Goal: Obtain resource: Download file/media

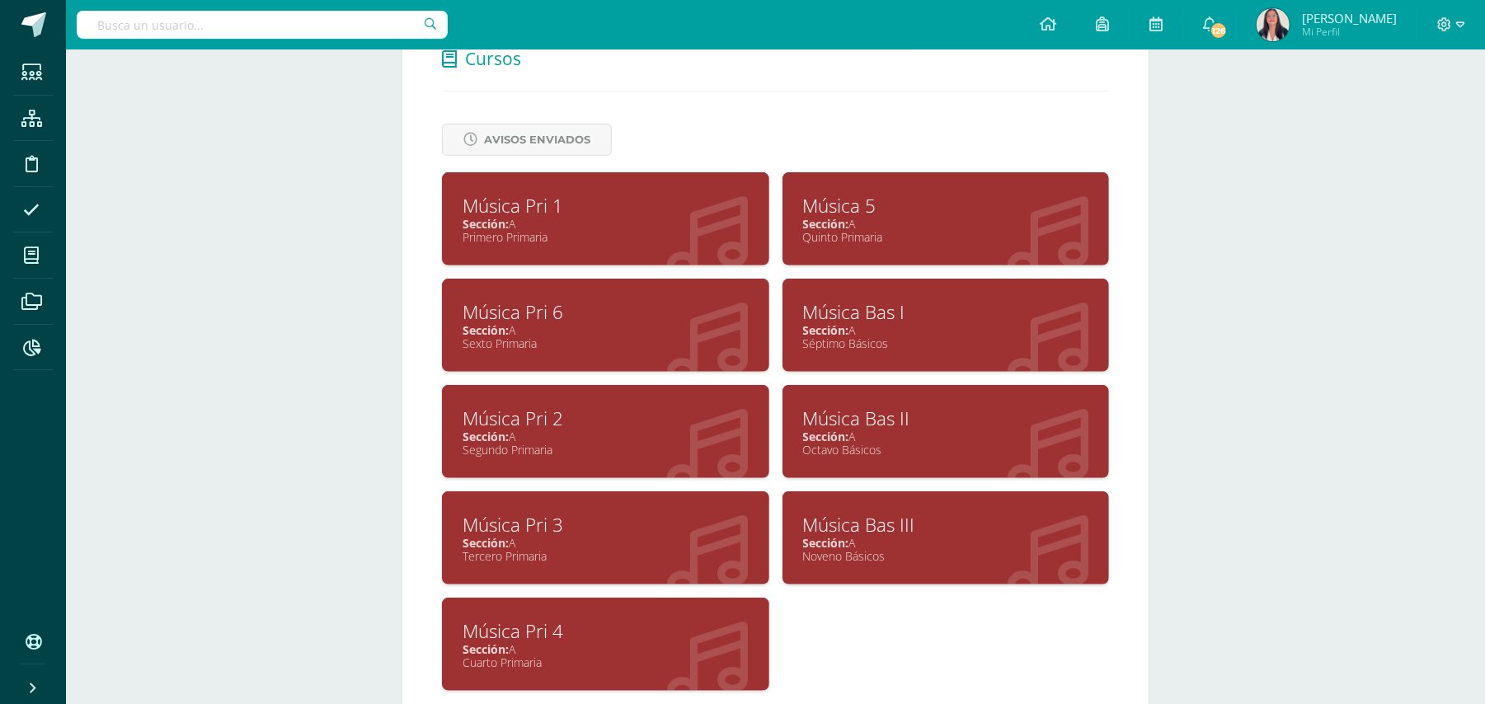
scroll to position [653, 0]
click at [825, 200] on div "Música 5" at bounding box center [946, 206] width 286 height 26
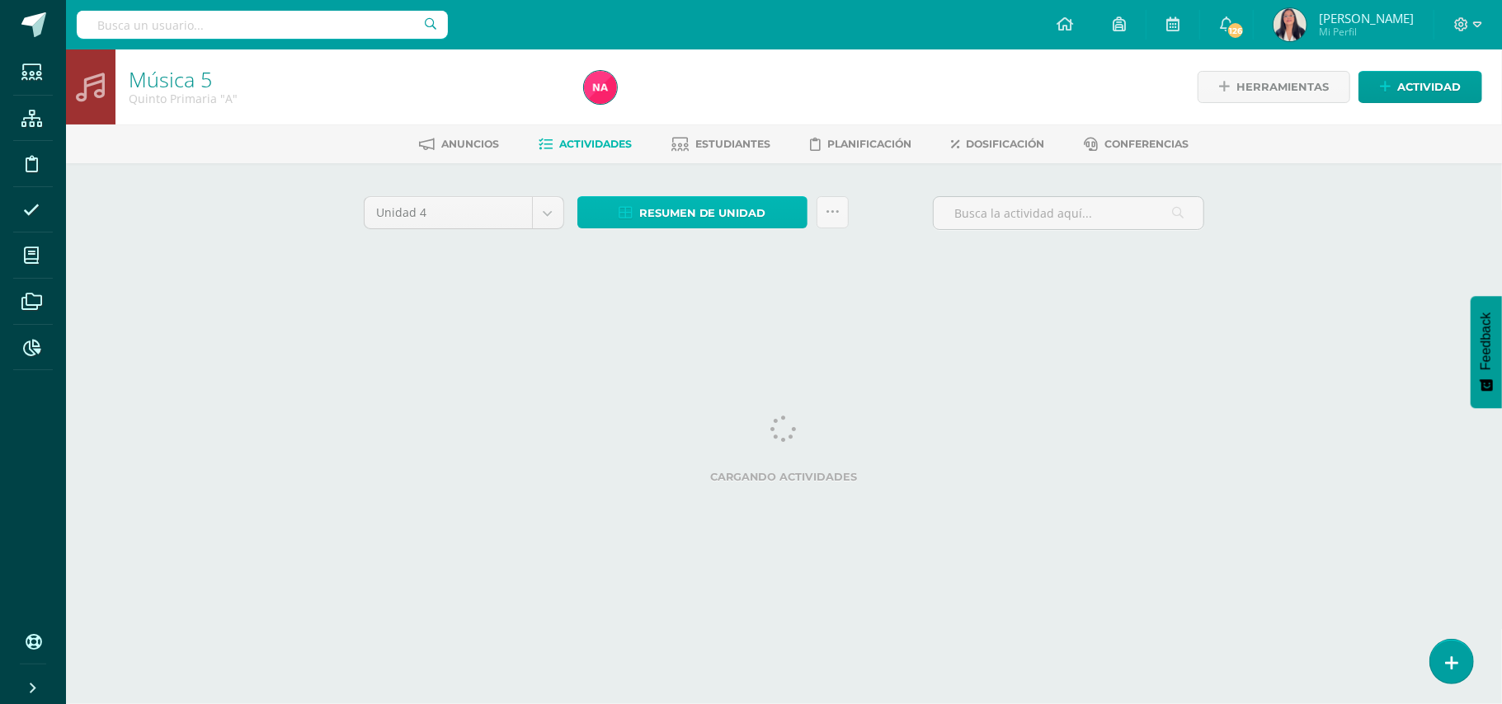
click at [665, 203] on span "Resumen de unidad" at bounding box center [702, 213] width 127 height 31
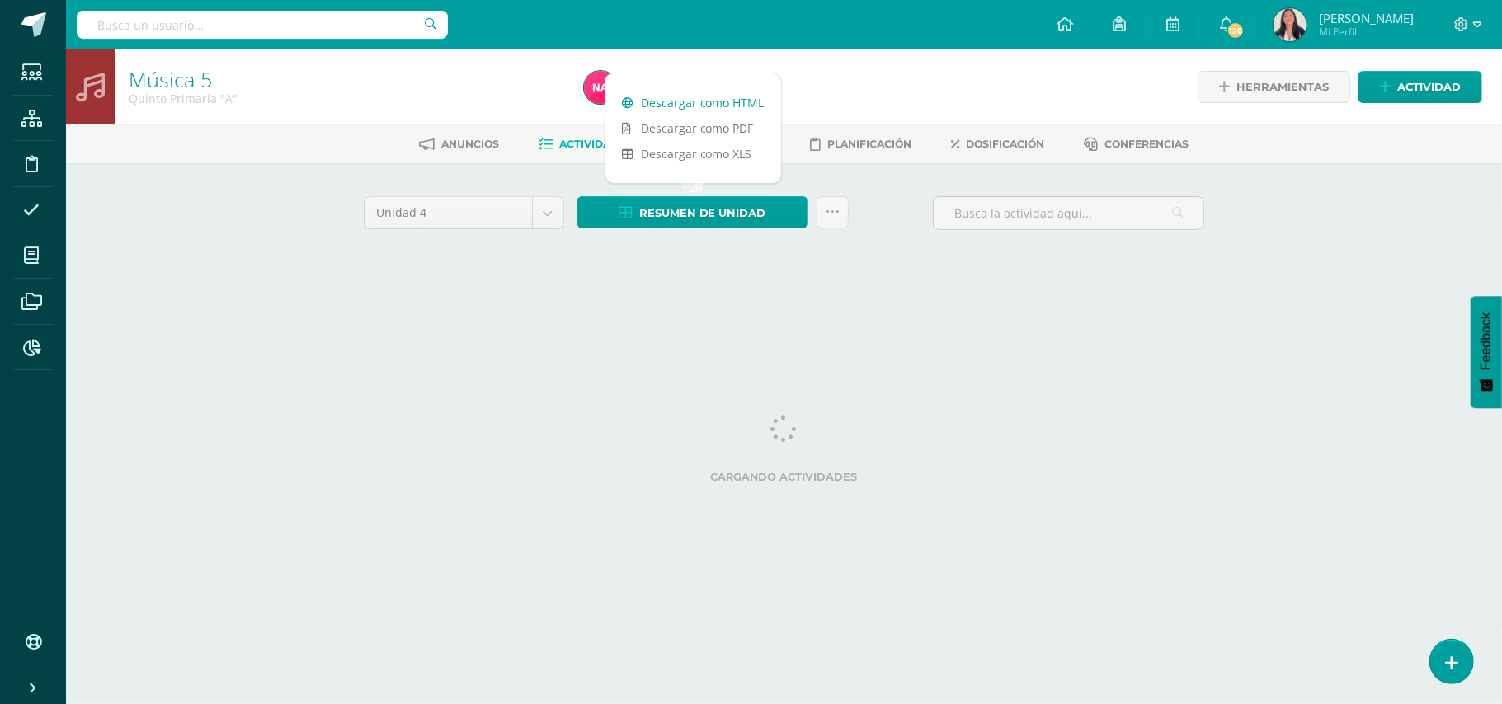
click at [696, 96] on link "Descargar como HTML" at bounding box center [693, 103] width 176 height 26
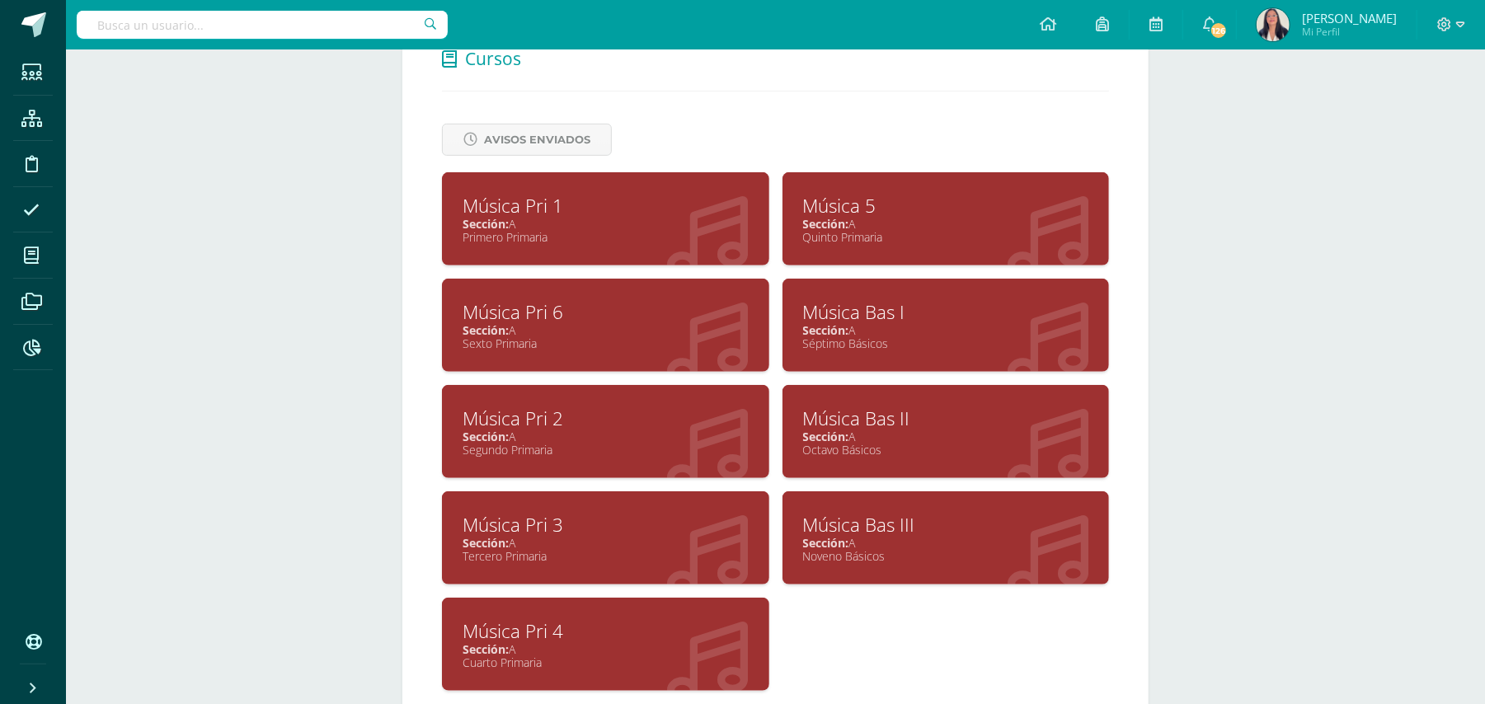
click at [511, 302] on div "Música Pri 6" at bounding box center [606, 312] width 286 height 26
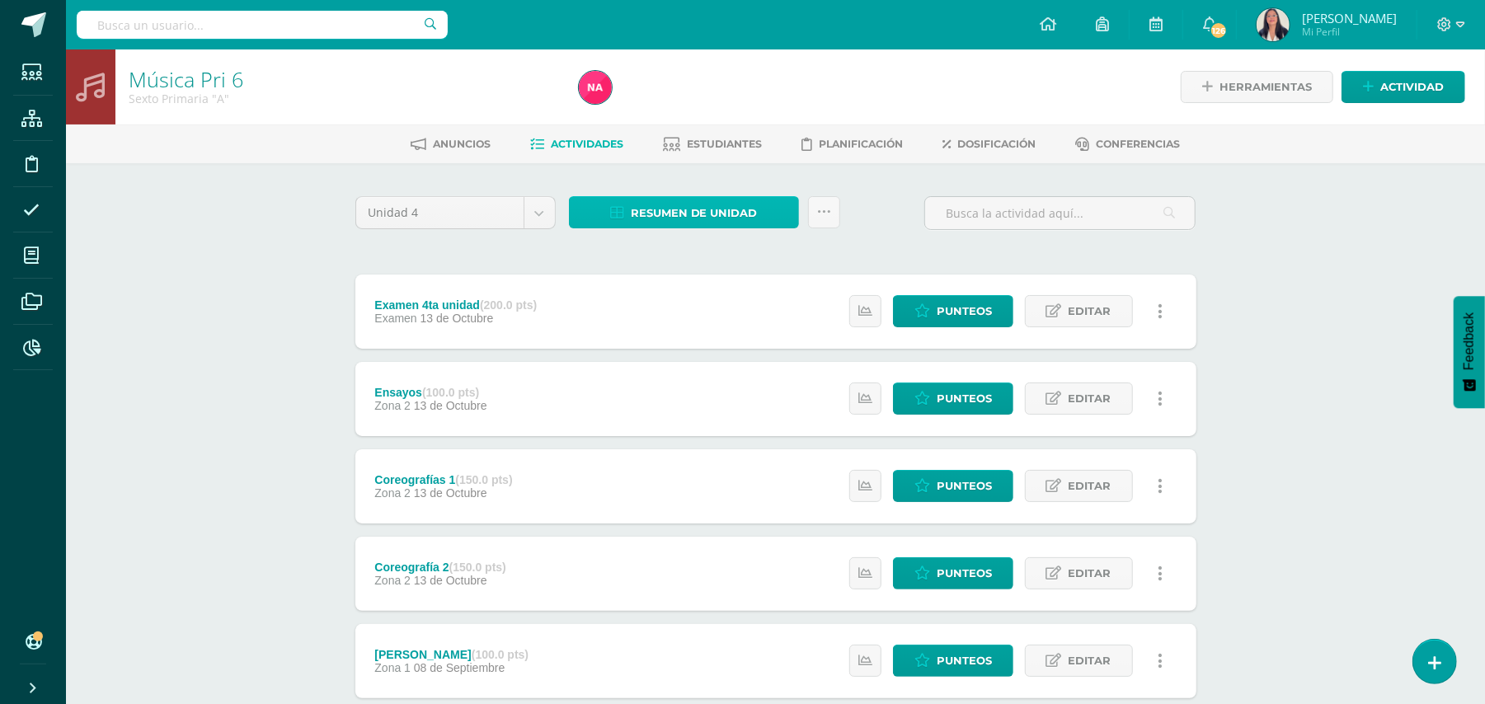
click at [655, 205] on span "Resumen de unidad" at bounding box center [694, 213] width 127 height 31
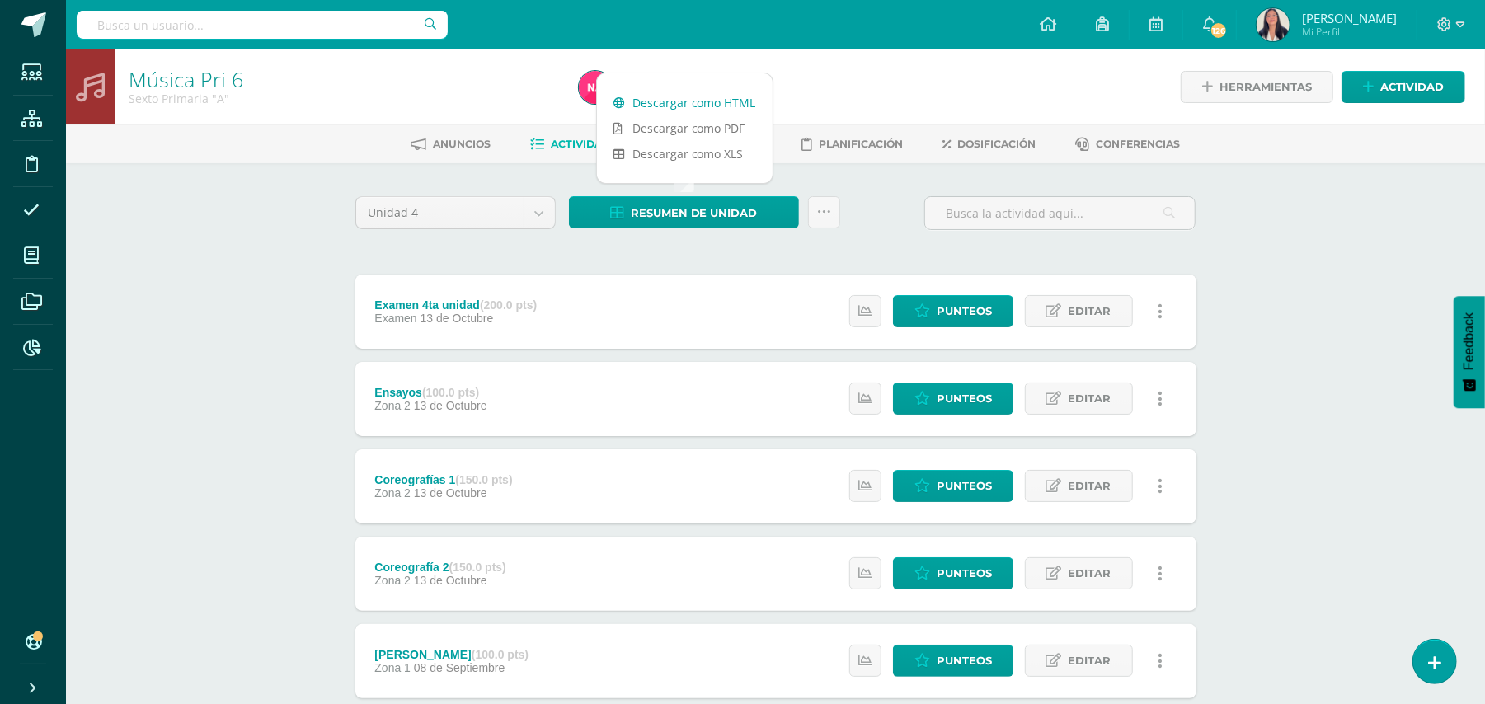
click at [660, 100] on link "Descargar como HTML" at bounding box center [685, 103] width 176 height 26
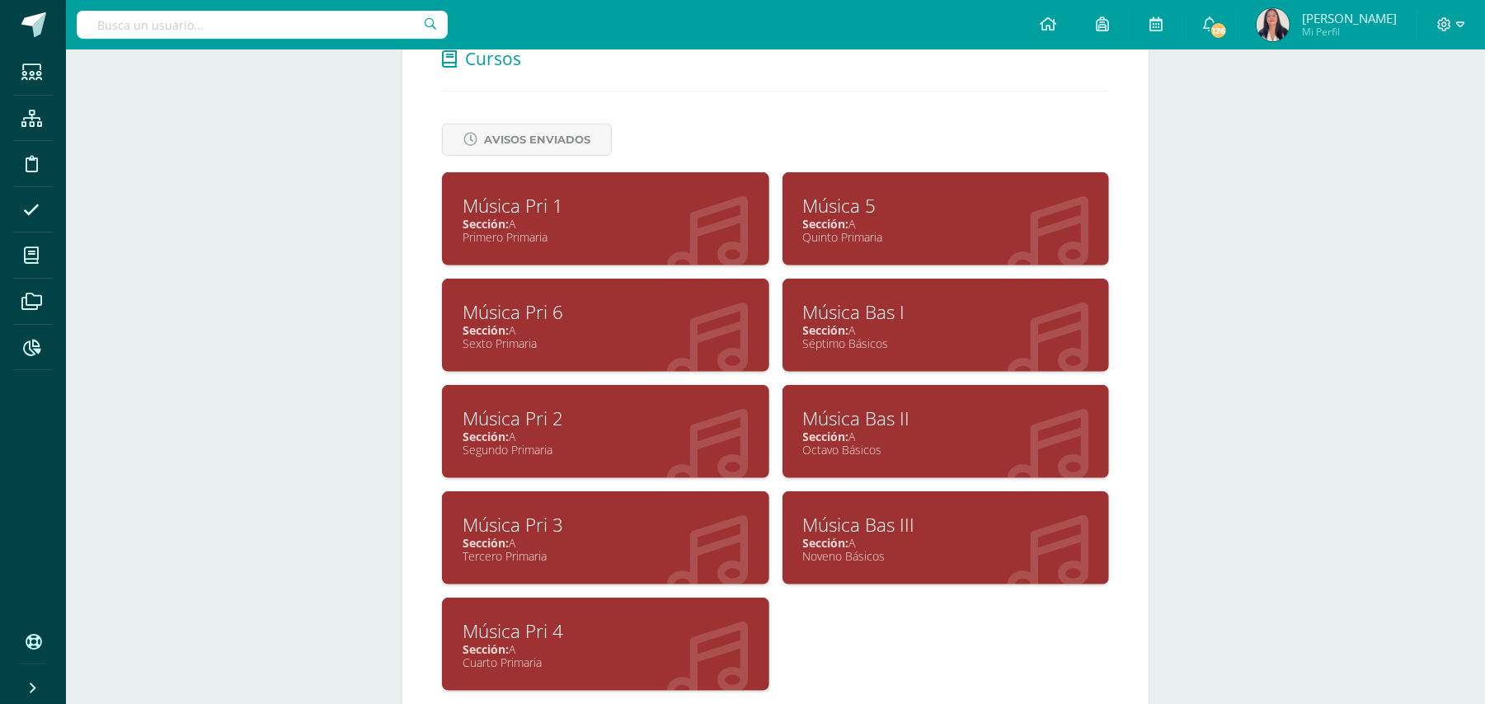
scroll to position [653, 0]
click at [821, 206] on div "Música 5" at bounding box center [946, 206] width 286 height 26
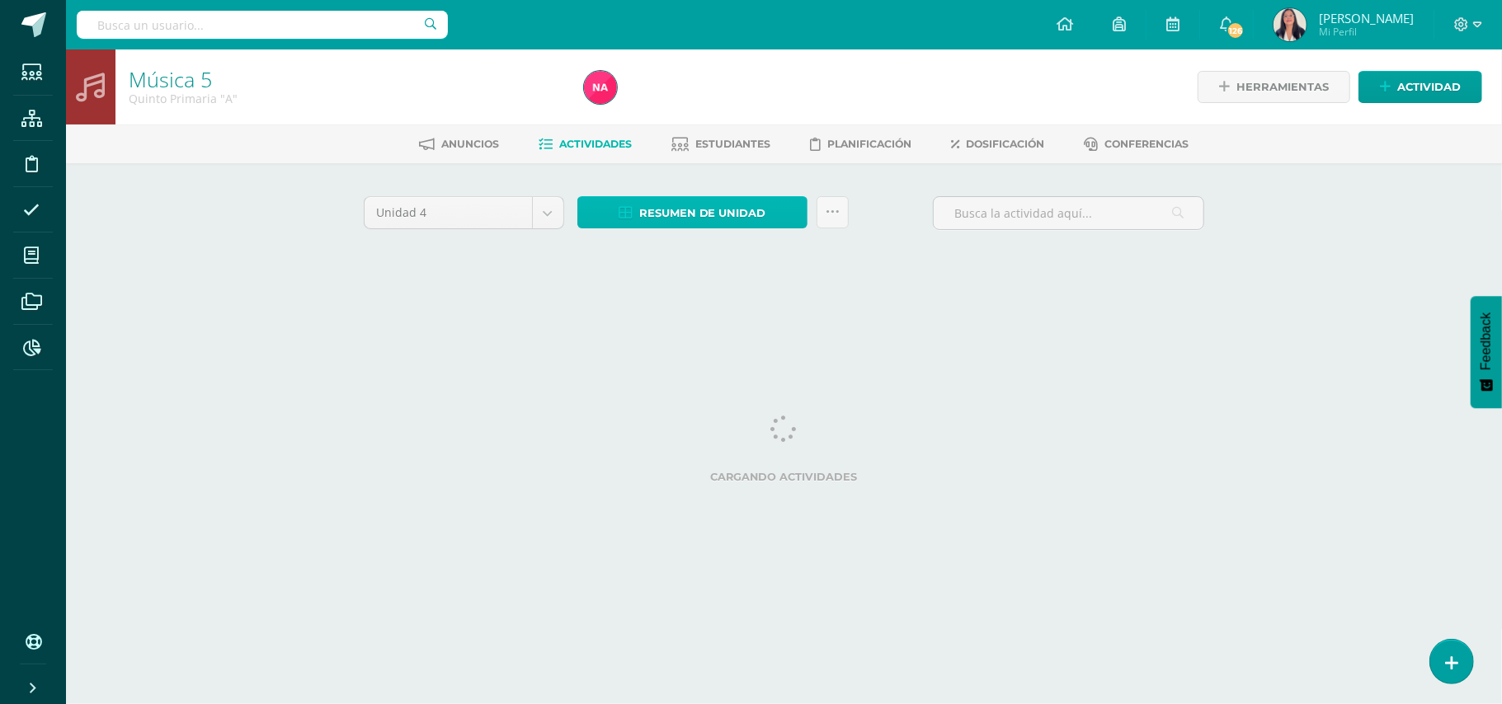
click at [731, 202] on span "Resumen de unidad" at bounding box center [702, 213] width 127 height 31
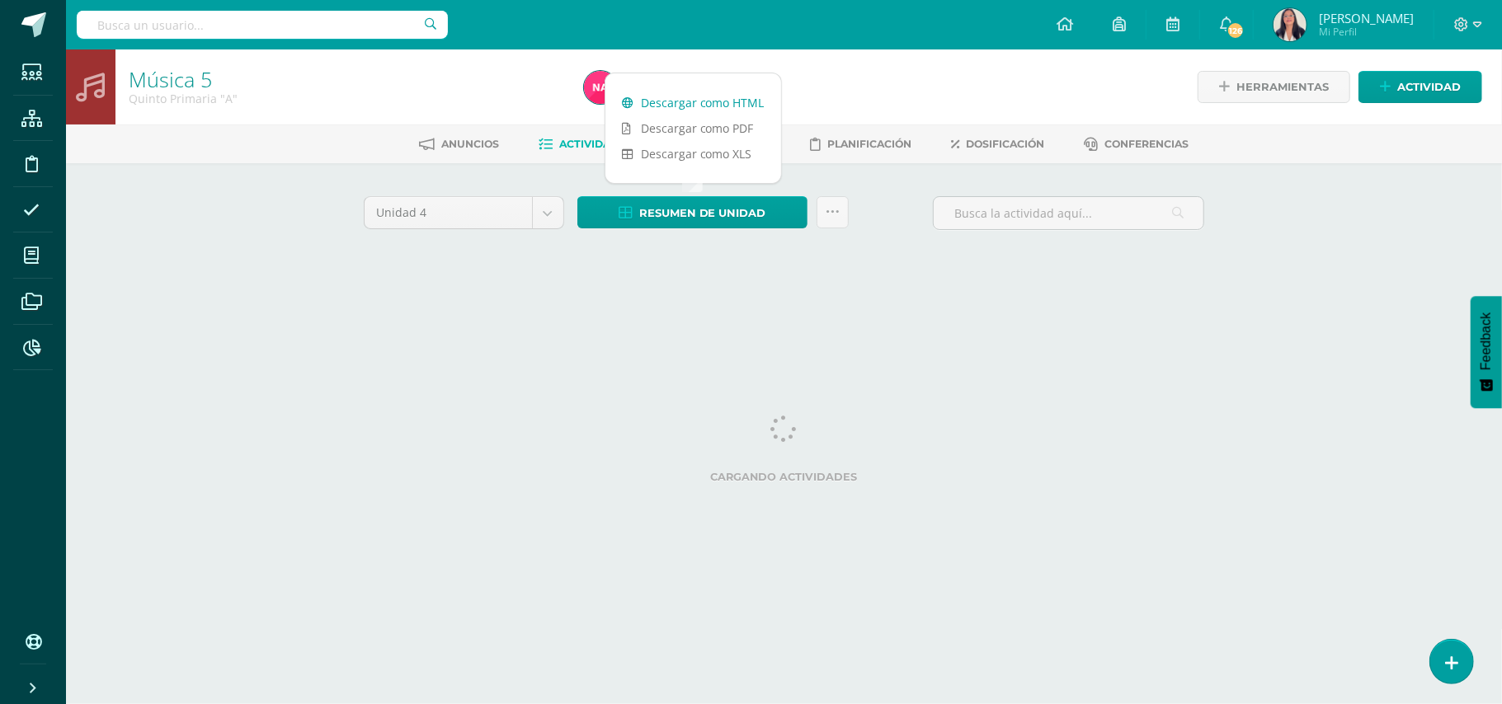
click at [710, 96] on link "Descargar como HTML" at bounding box center [693, 103] width 176 height 26
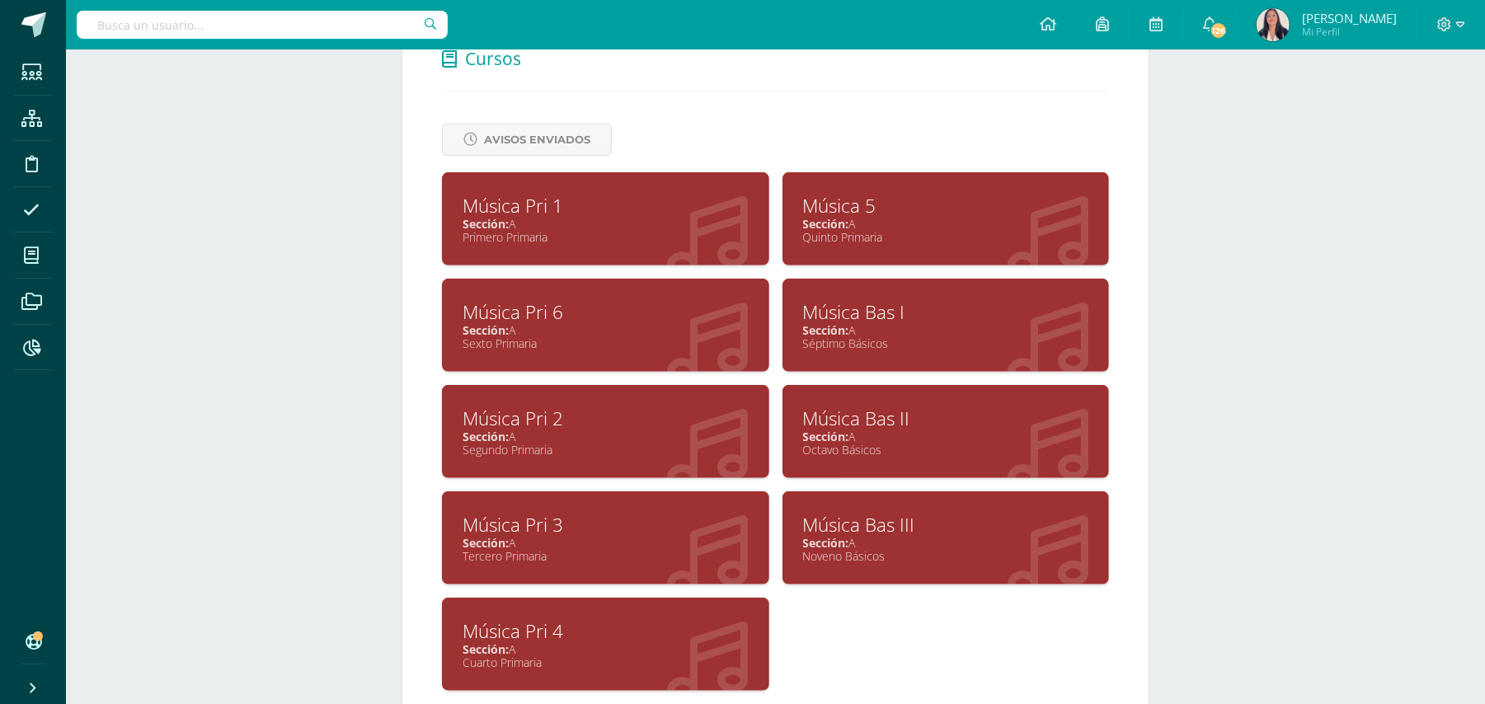
click at [833, 307] on div "Música Bas I" at bounding box center [946, 312] width 286 height 26
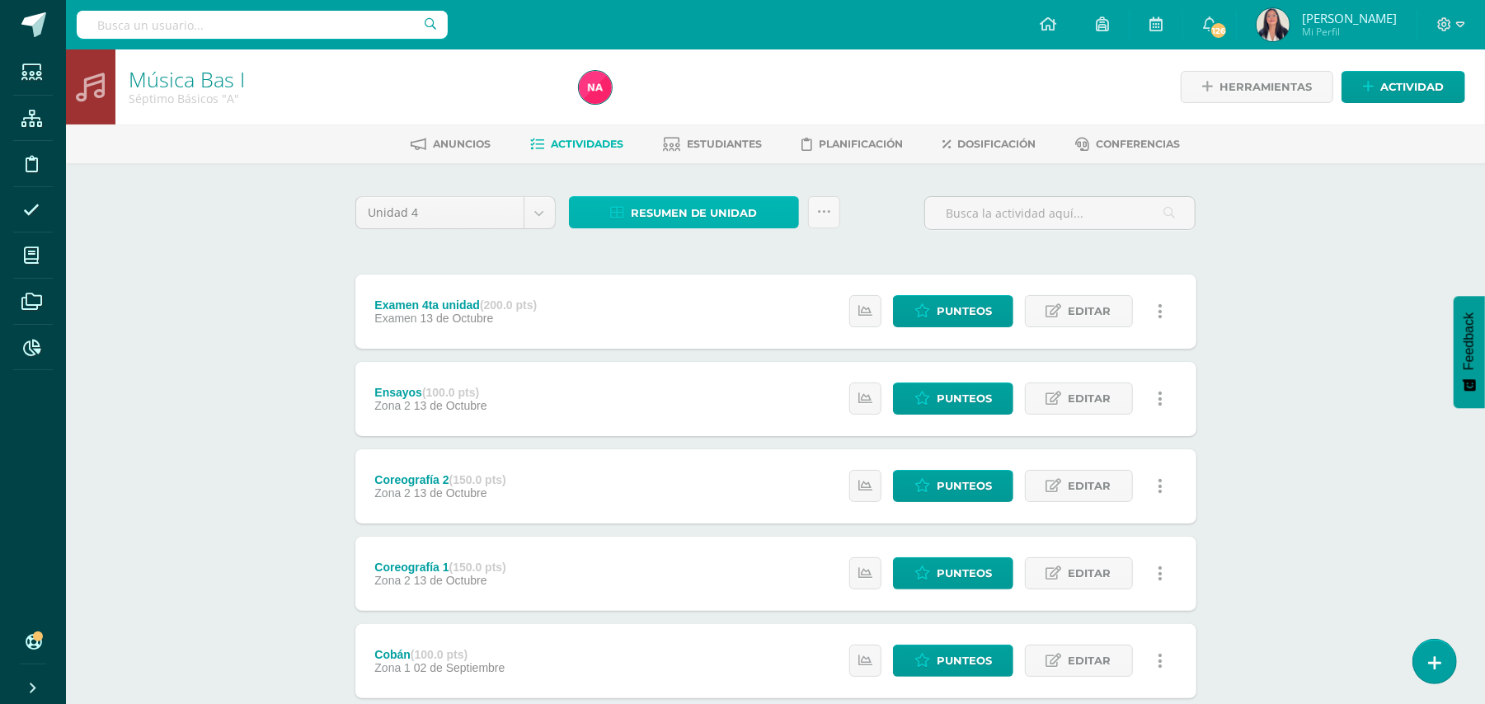
click at [697, 206] on span "Resumen de unidad" at bounding box center [694, 213] width 127 height 31
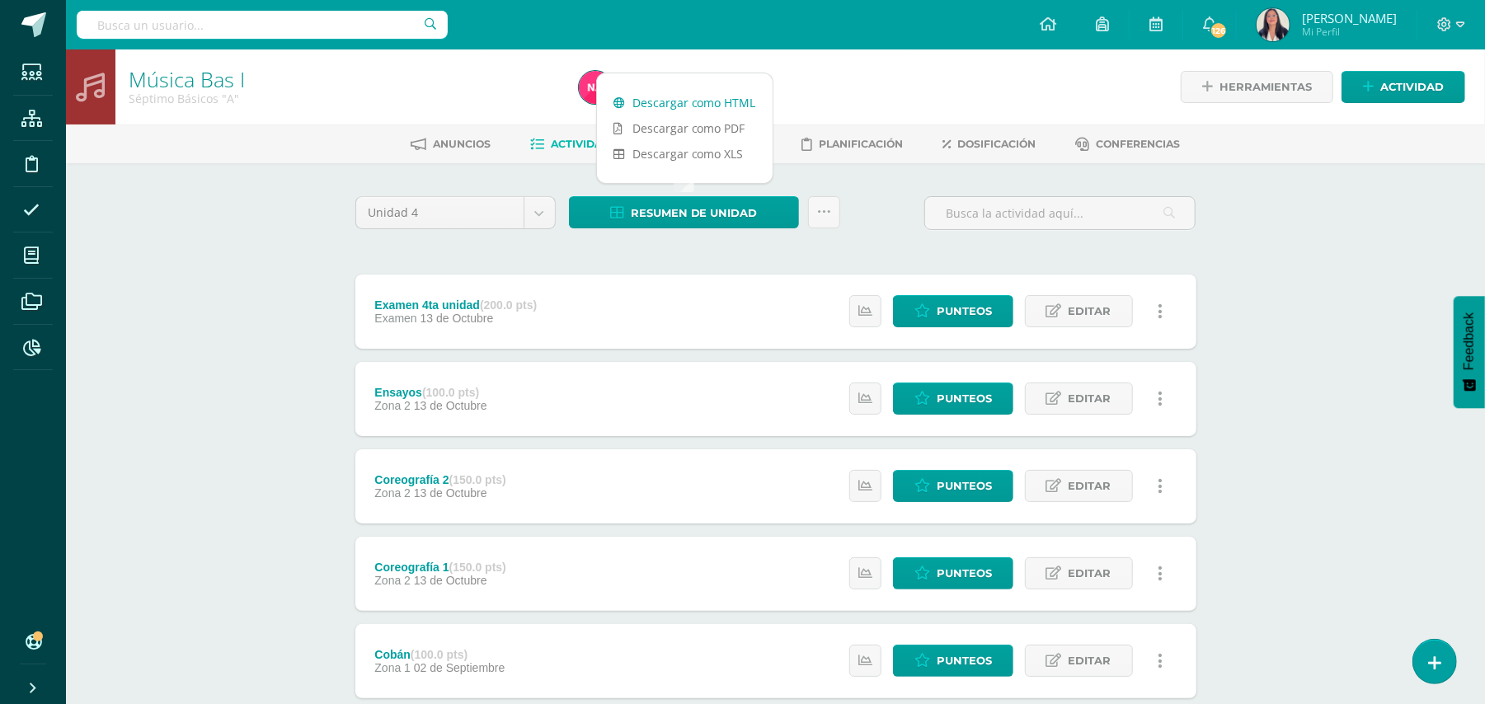
click at [689, 100] on link "Descargar como HTML" at bounding box center [685, 103] width 176 height 26
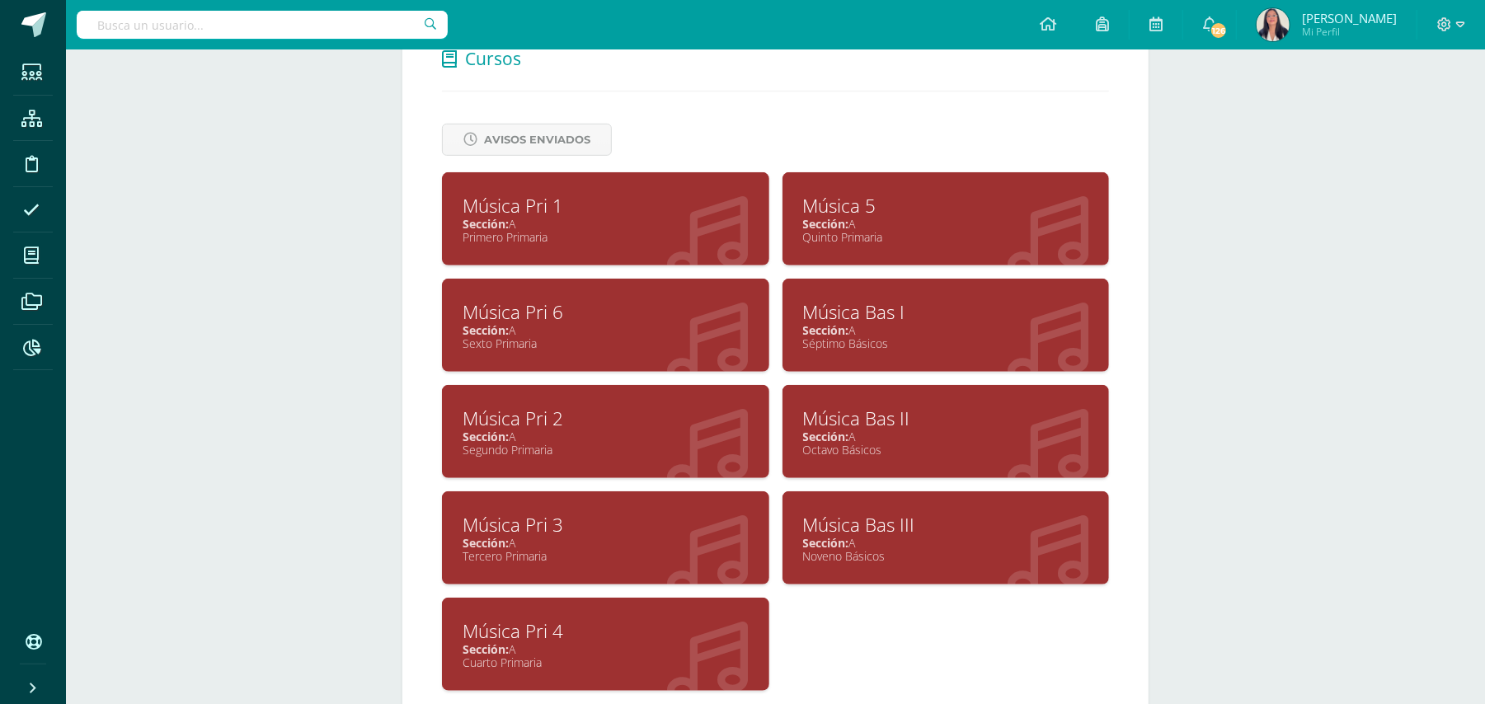
click at [846, 409] on div "Música Bas II" at bounding box center [946, 419] width 286 height 26
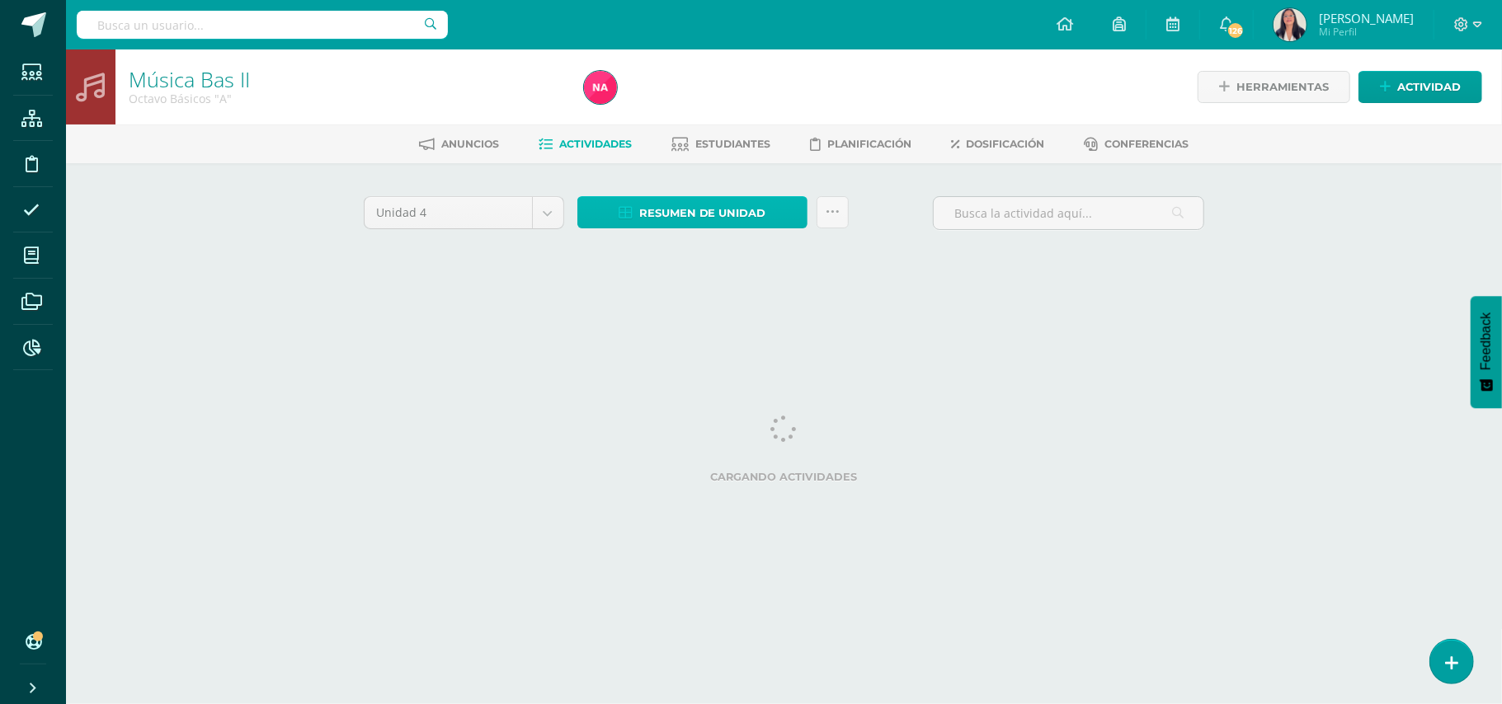
click at [701, 211] on span "Resumen de unidad" at bounding box center [702, 213] width 127 height 31
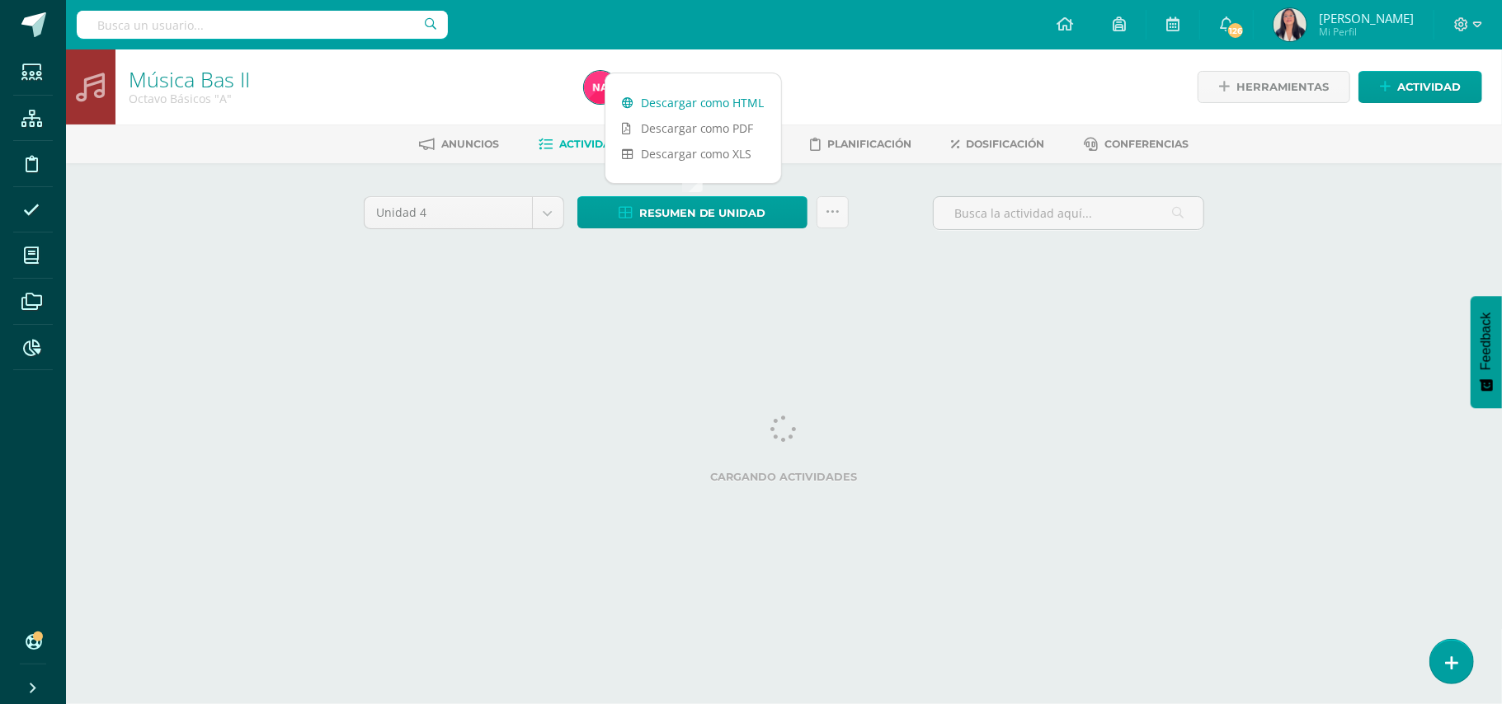
click at [691, 102] on link "Descargar como HTML" at bounding box center [693, 103] width 176 height 26
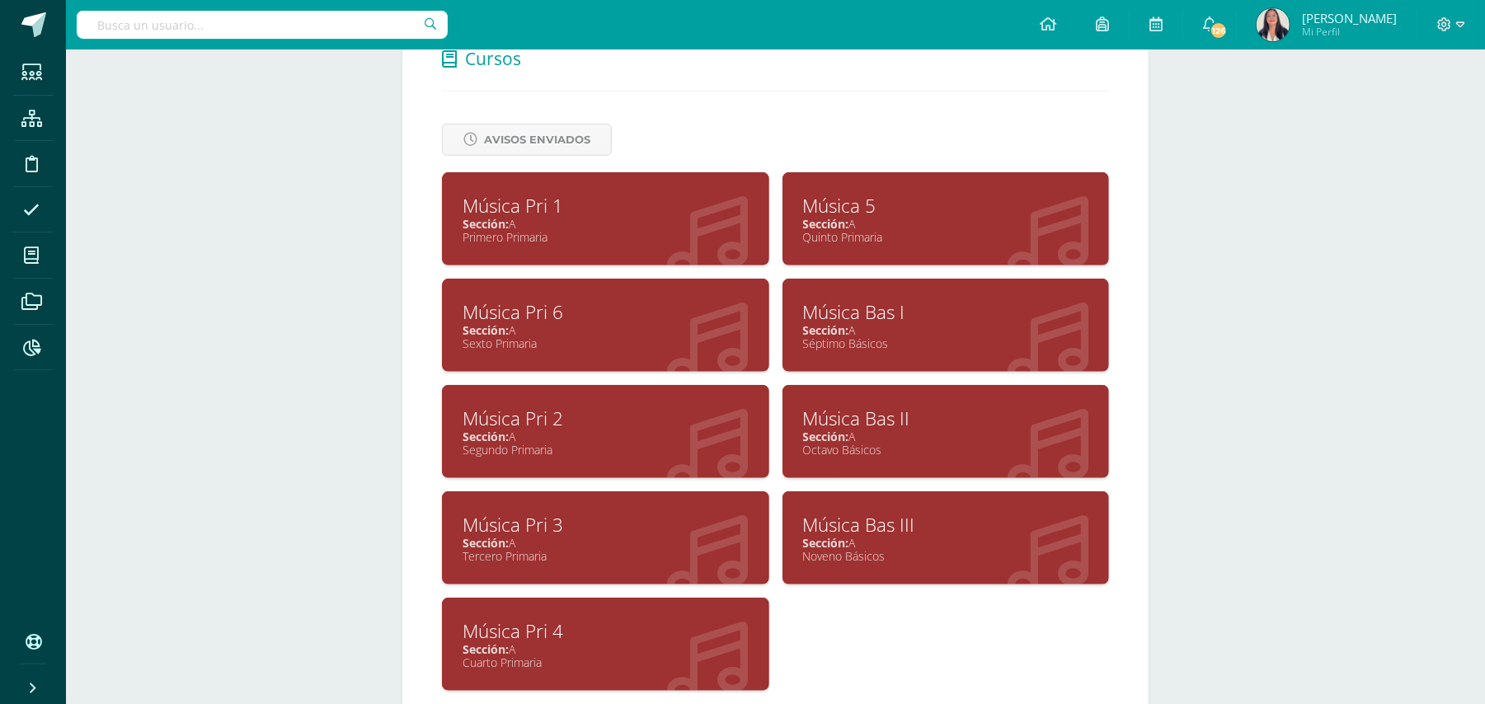
click at [845, 518] on div "Música Bas III" at bounding box center [946, 525] width 286 height 26
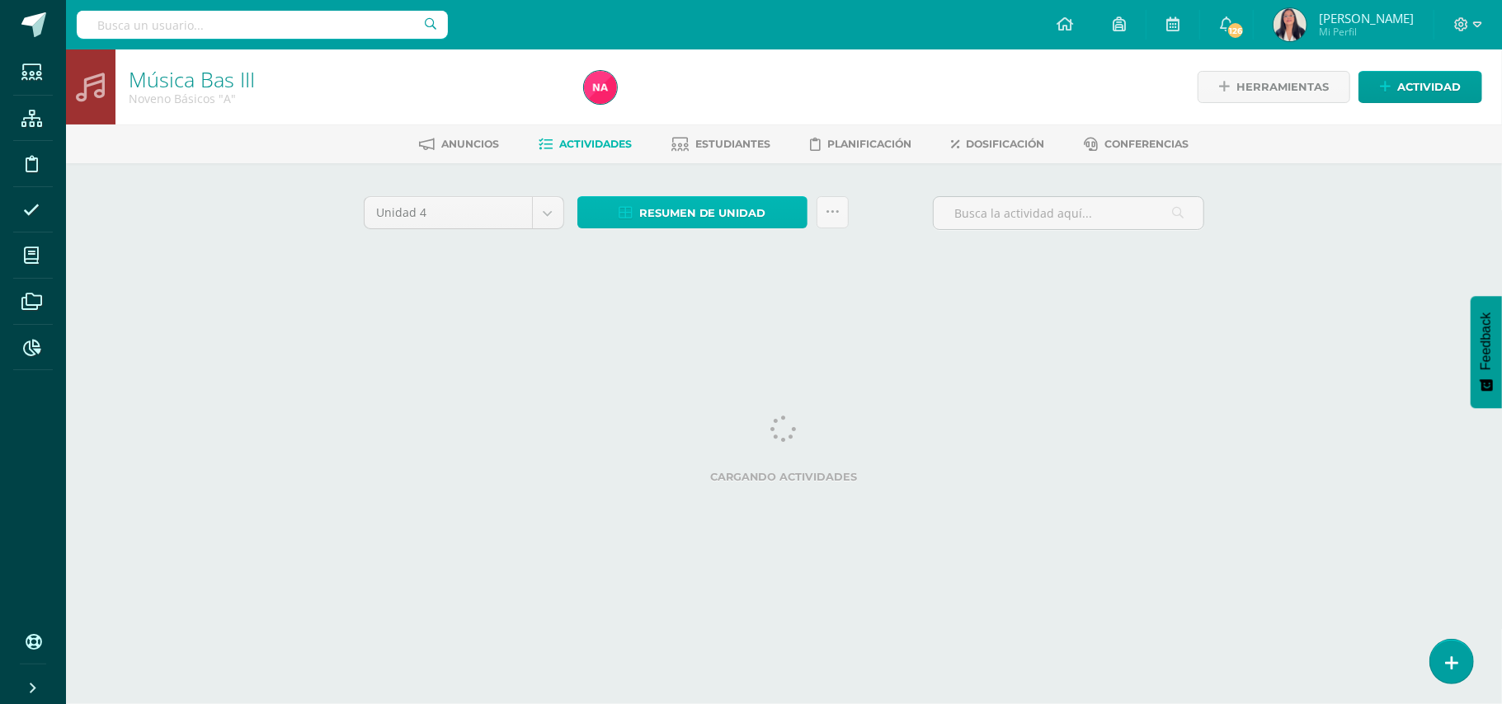
click at [691, 202] on span "Resumen de unidad" at bounding box center [702, 213] width 127 height 31
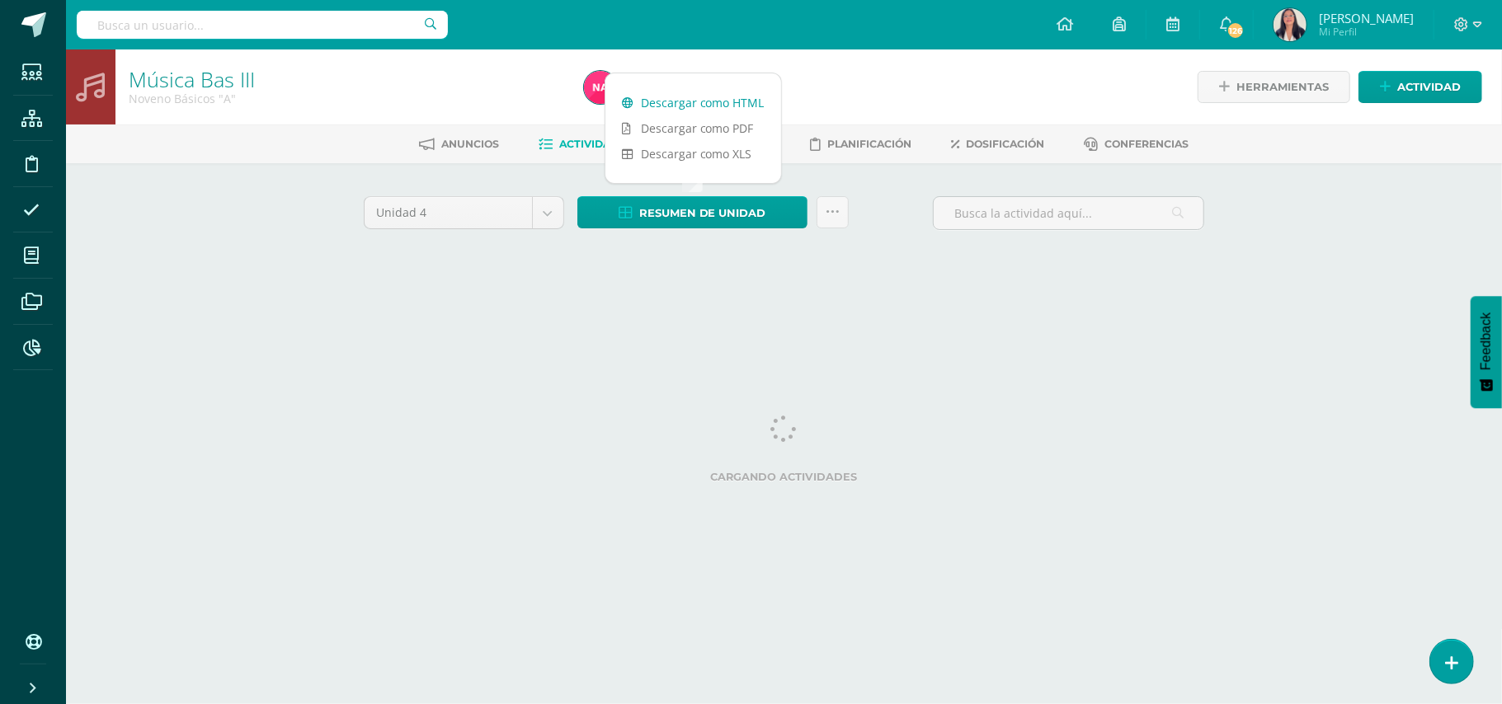
click at [694, 101] on link "Descargar como HTML" at bounding box center [693, 103] width 176 height 26
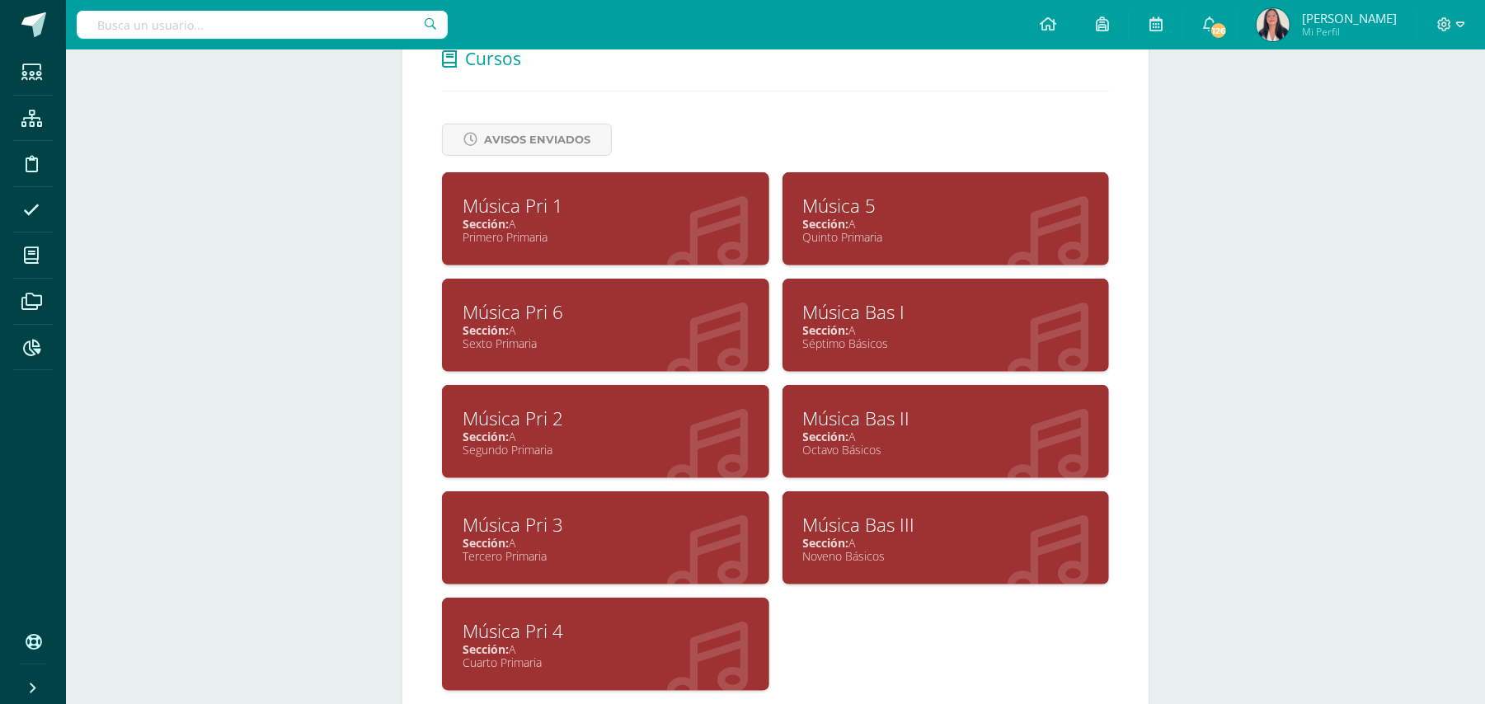
click at [155, 17] on input "text" at bounding box center [262, 25] width 371 height 28
type input "hei"
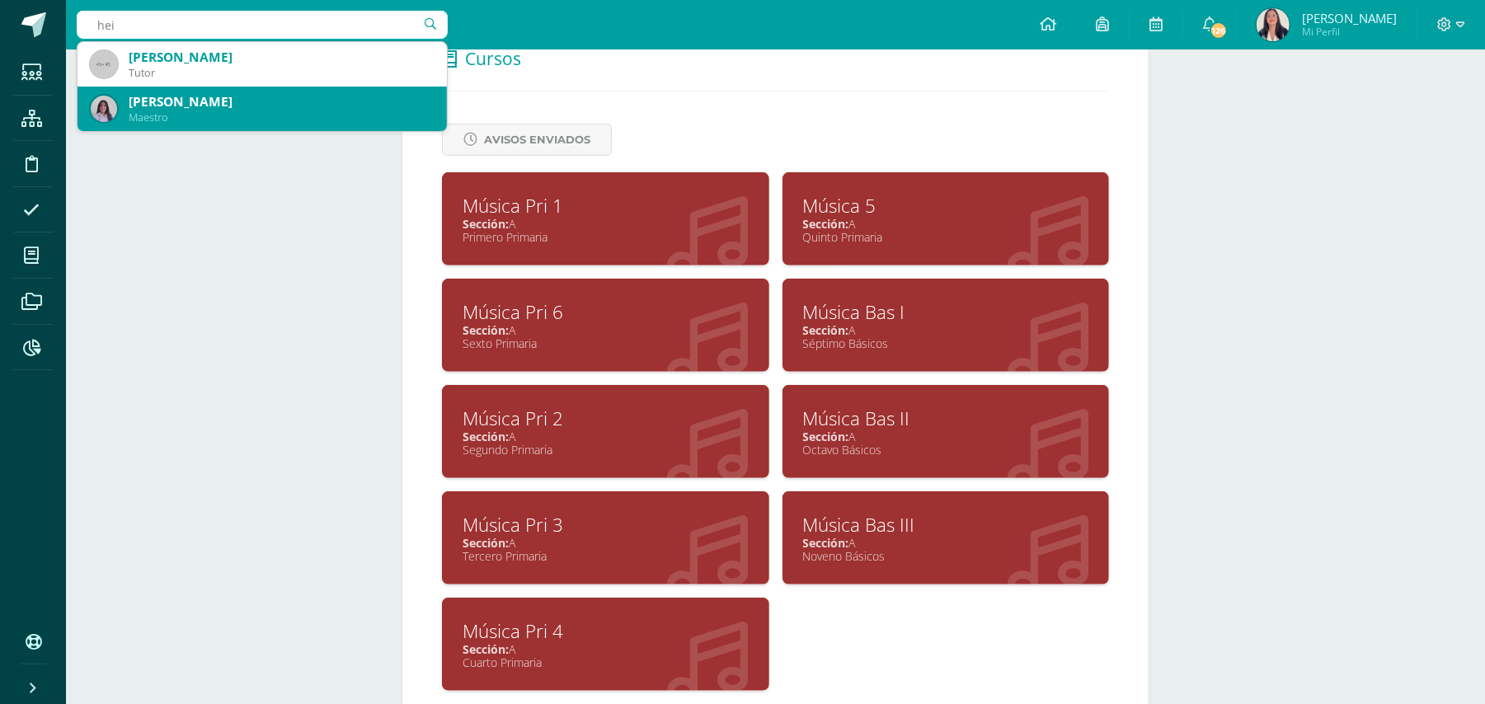
click at [176, 106] on div "Heiby Villeda" at bounding box center [281, 101] width 305 height 17
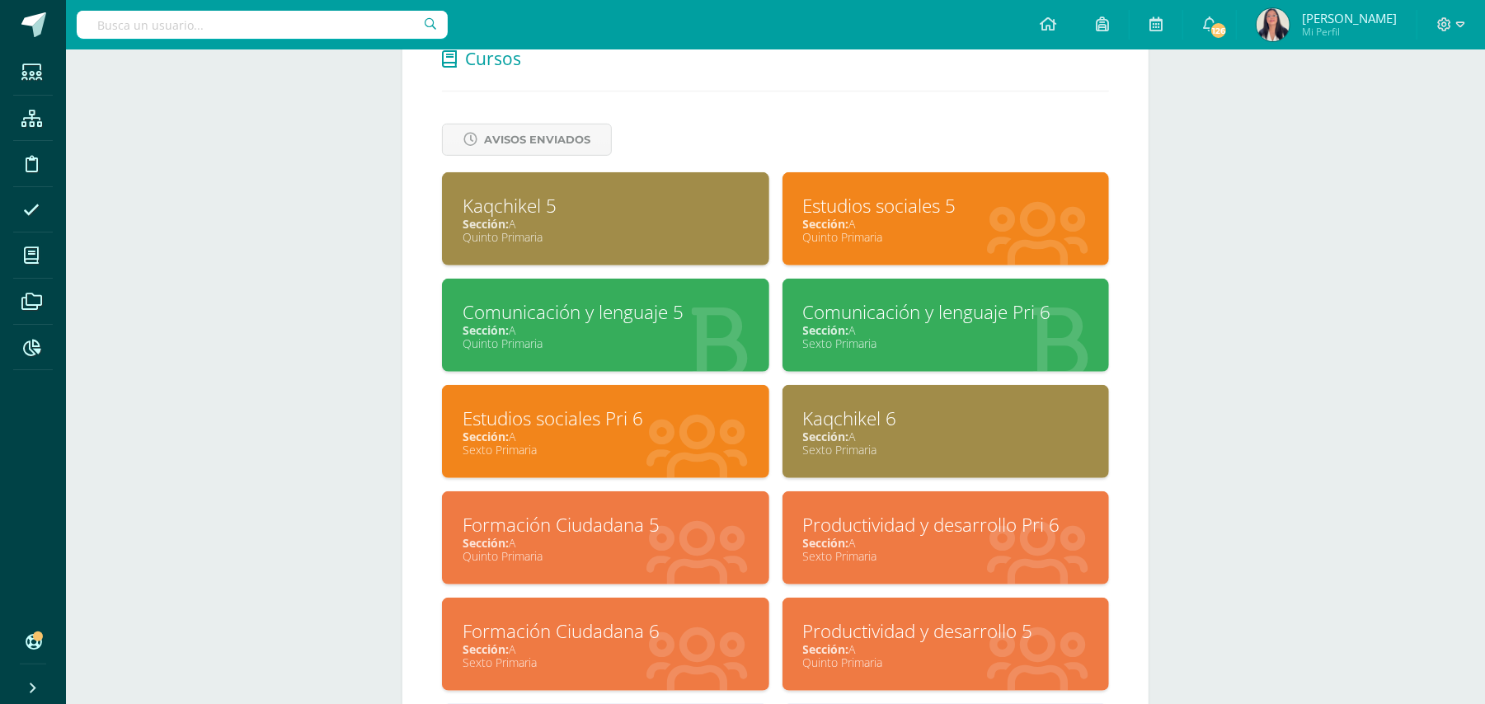
scroll to position [701, 0]
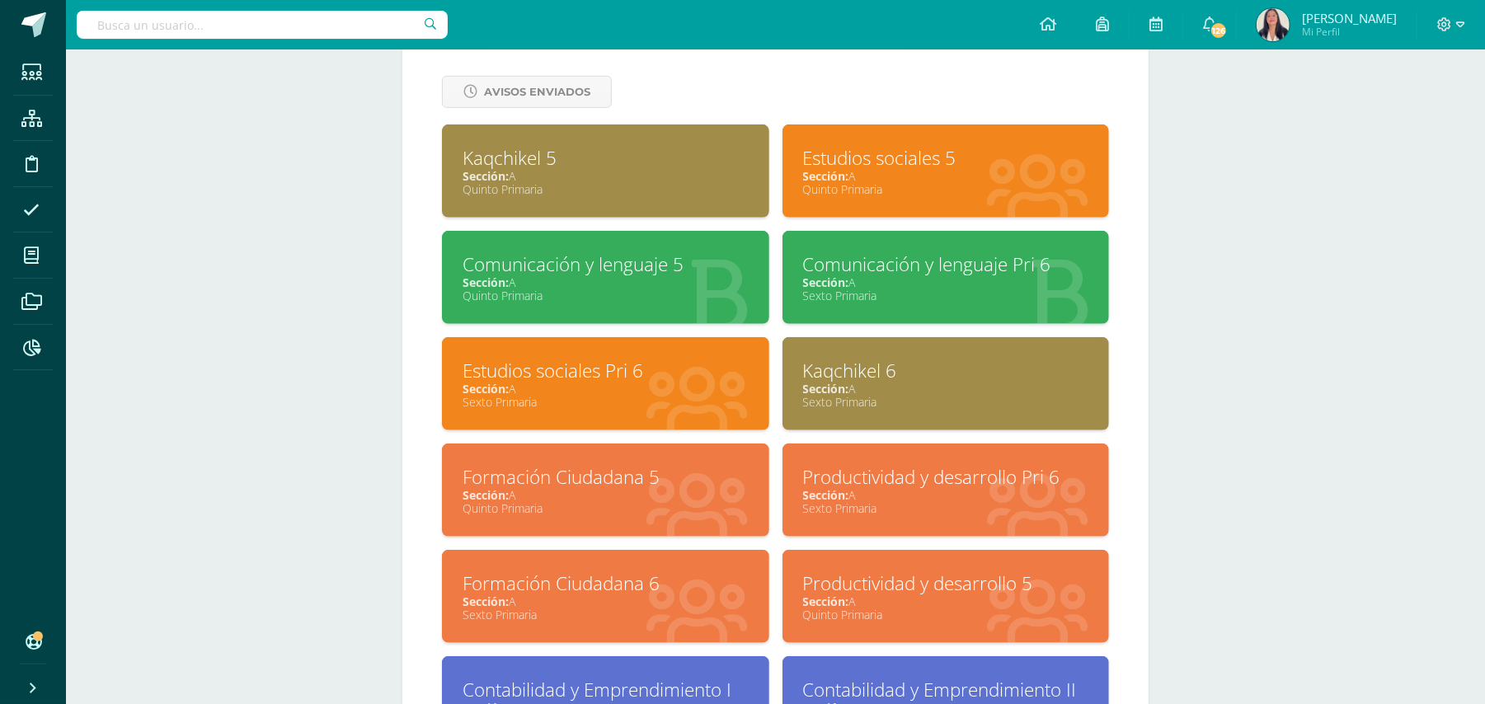
click at [479, 155] on div "Kaqchikel 5" at bounding box center [606, 158] width 286 height 26
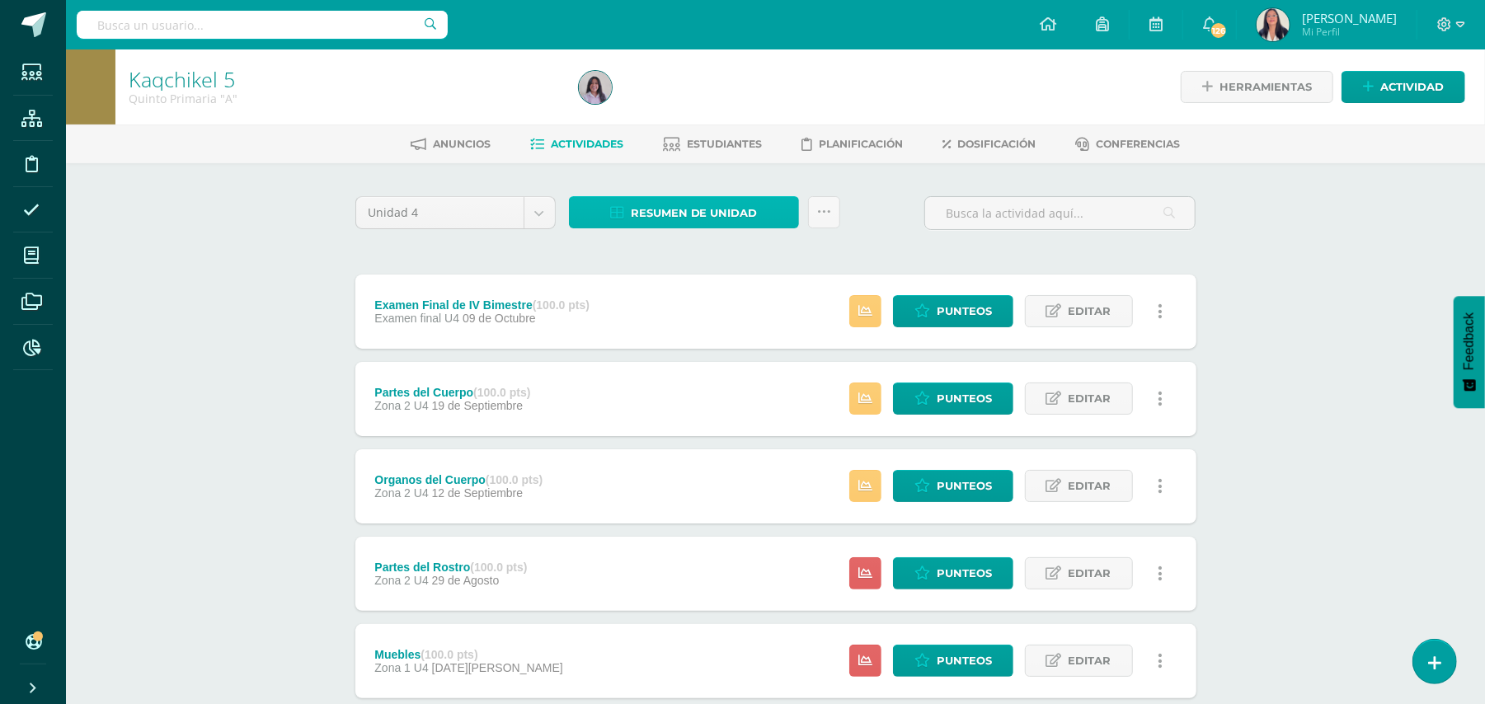
click at [694, 209] on span "Resumen de unidad" at bounding box center [694, 213] width 127 height 31
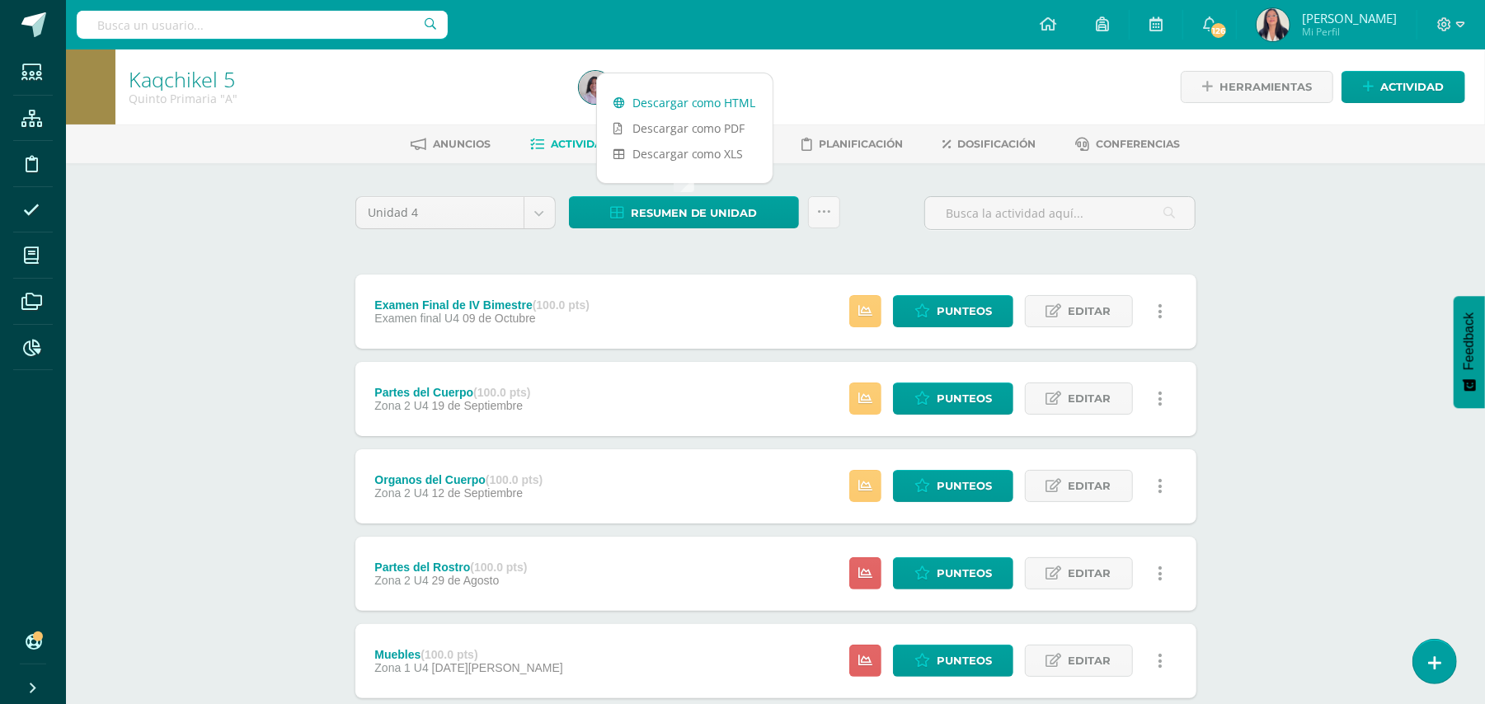
click at [663, 100] on link "Descargar como HTML" at bounding box center [685, 103] width 176 height 26
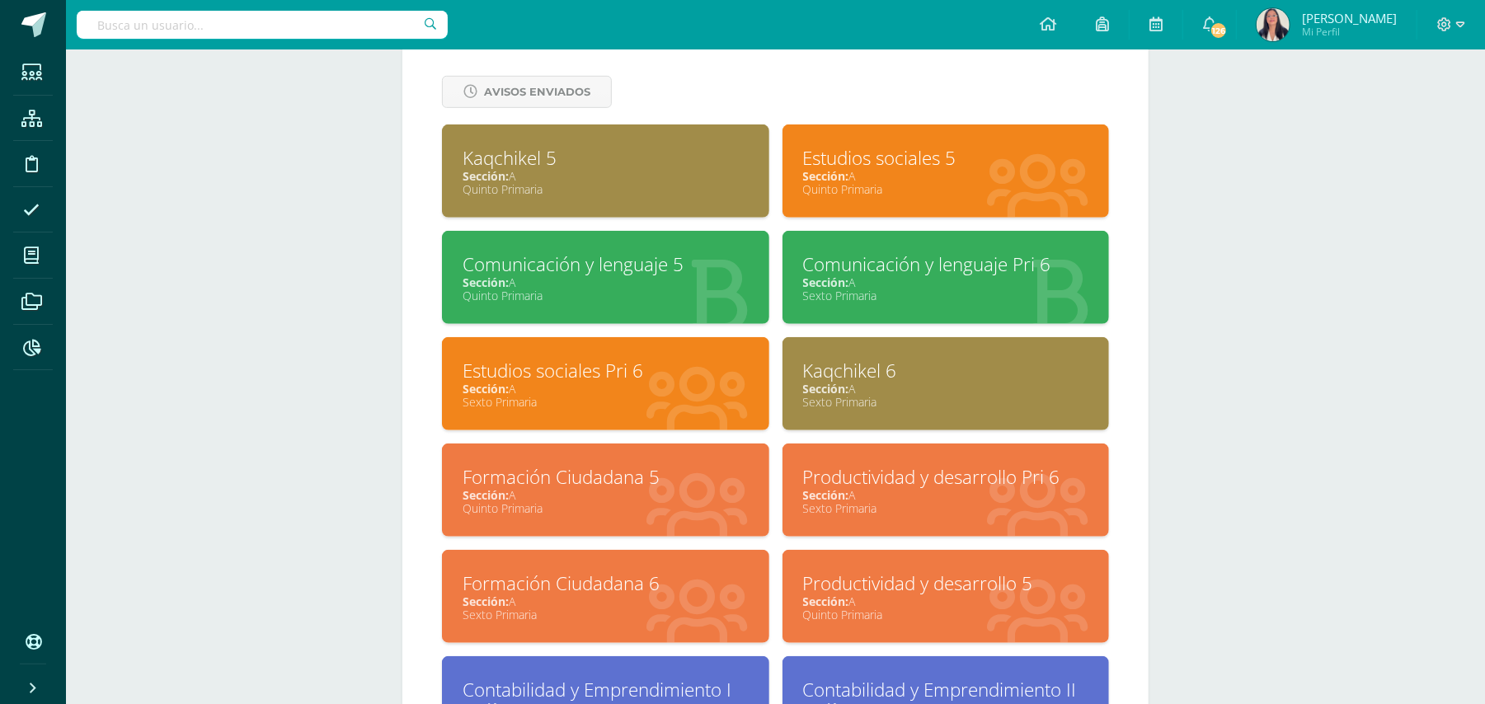
click at [512, 467] on div "Formación Ciudadana 5" at bounding box center [606, 477] width 286 height 26
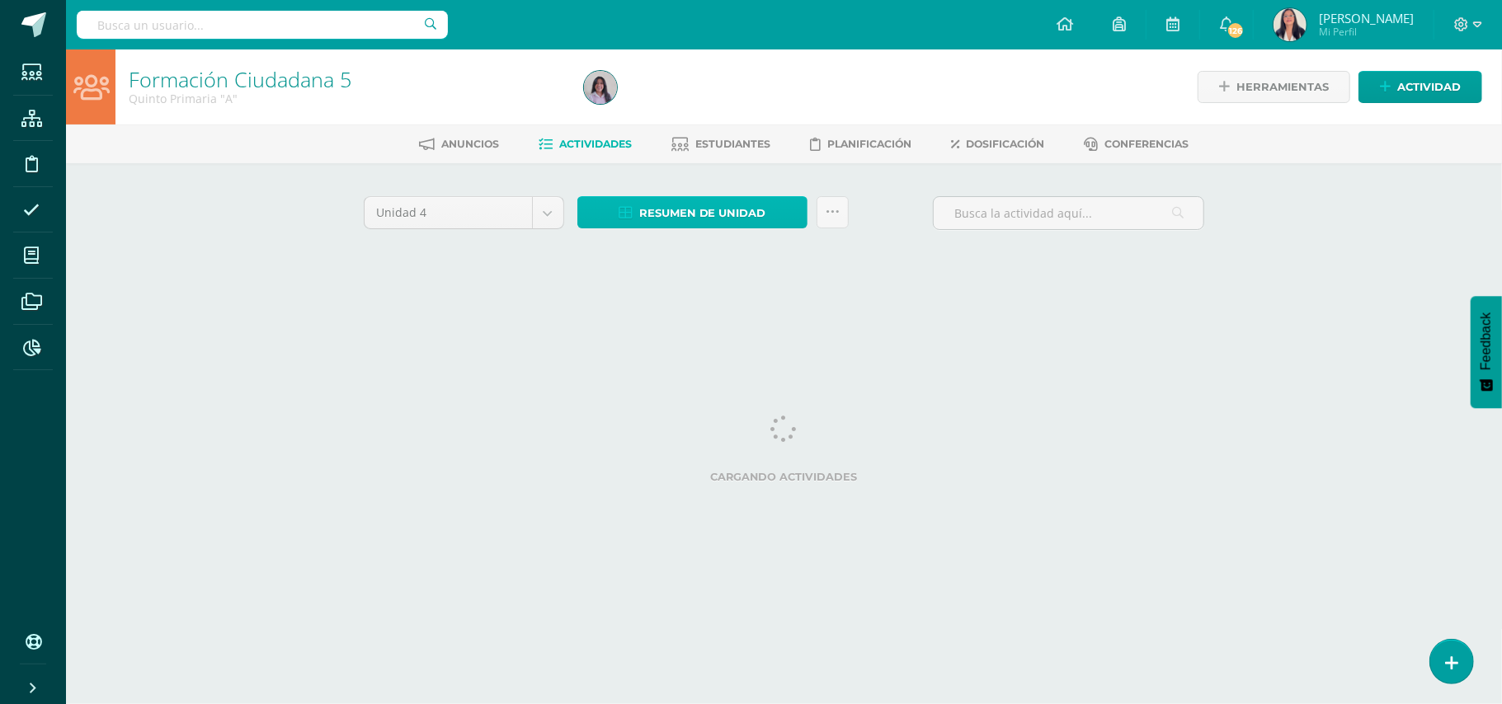
click at [689, 211] on span "Resumen de unidad" at bounding box center [702, 213] width 127 height 31
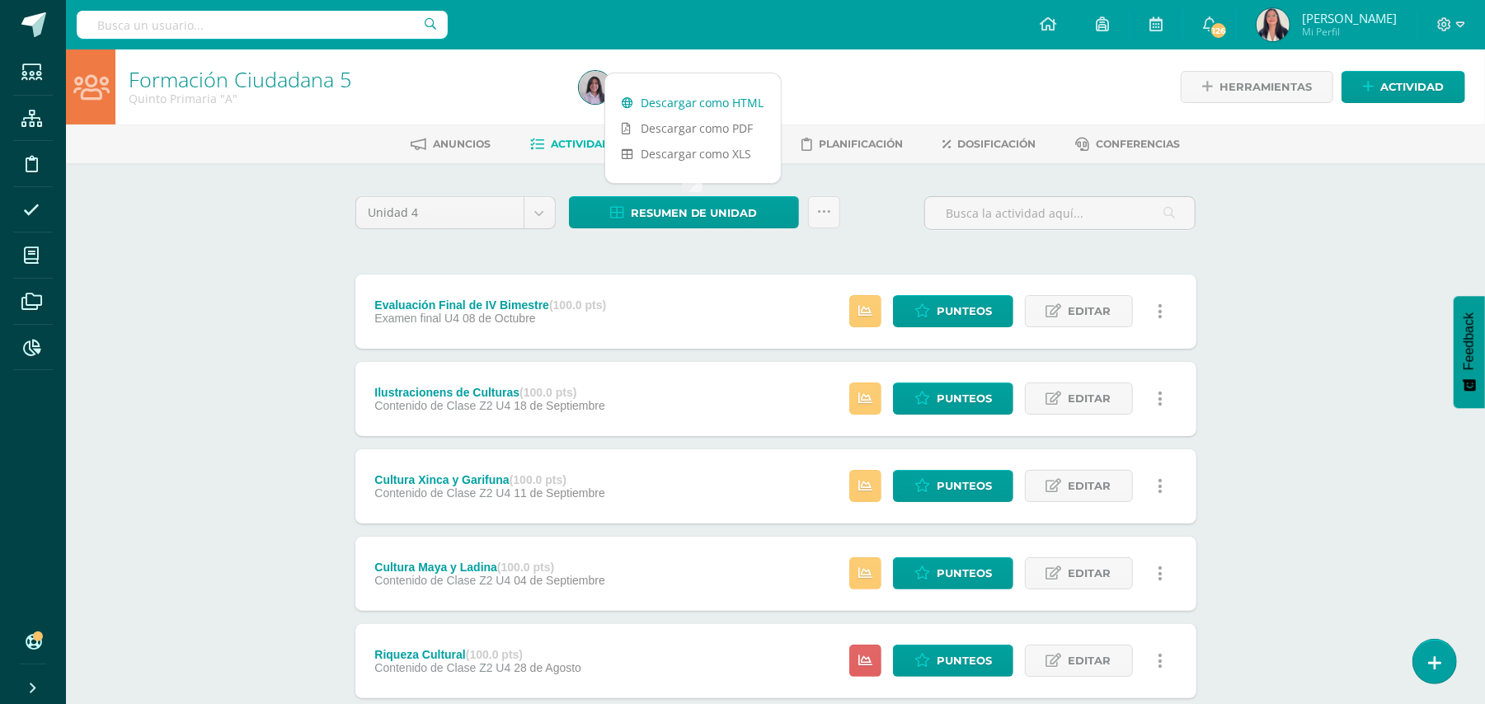
click at [687, 102] on link "Descargar como HTML" at bounding box center [693, 103] width 176 height 26
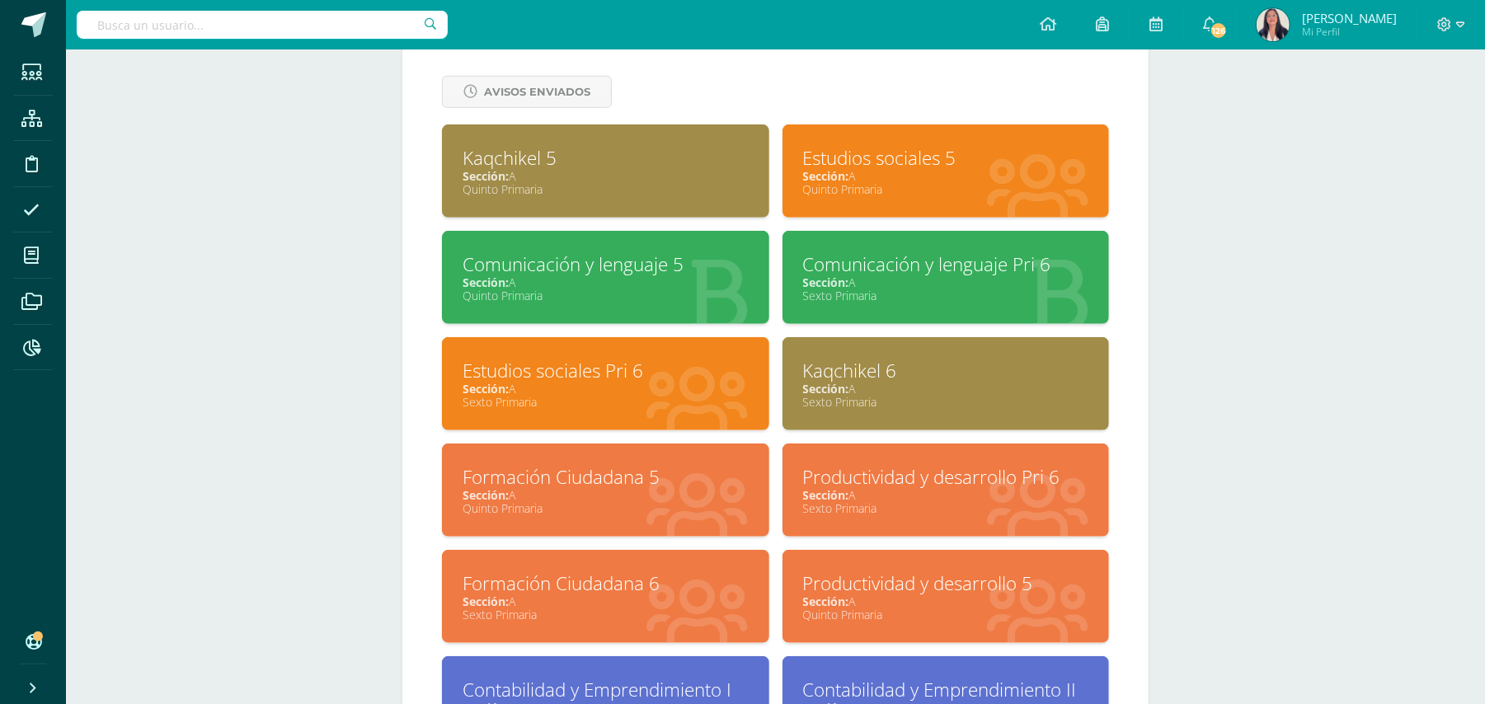
click at [828, 575] on div "Productividad y desarrollo 5" at bounding box center [946, 584] width 286 height 26
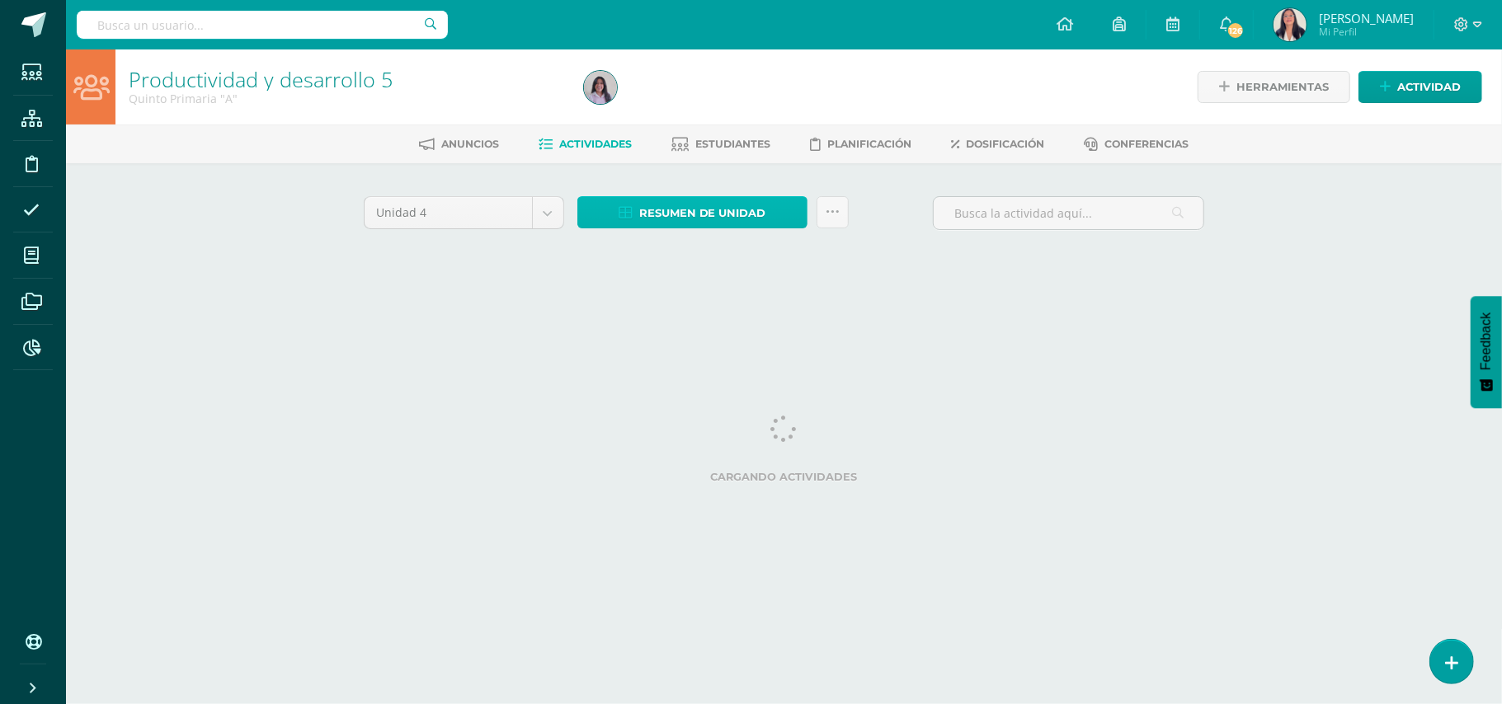
click at [729, 209] on span "Resumen de unidad" at bounding box center [702, 213] width 127 height 31
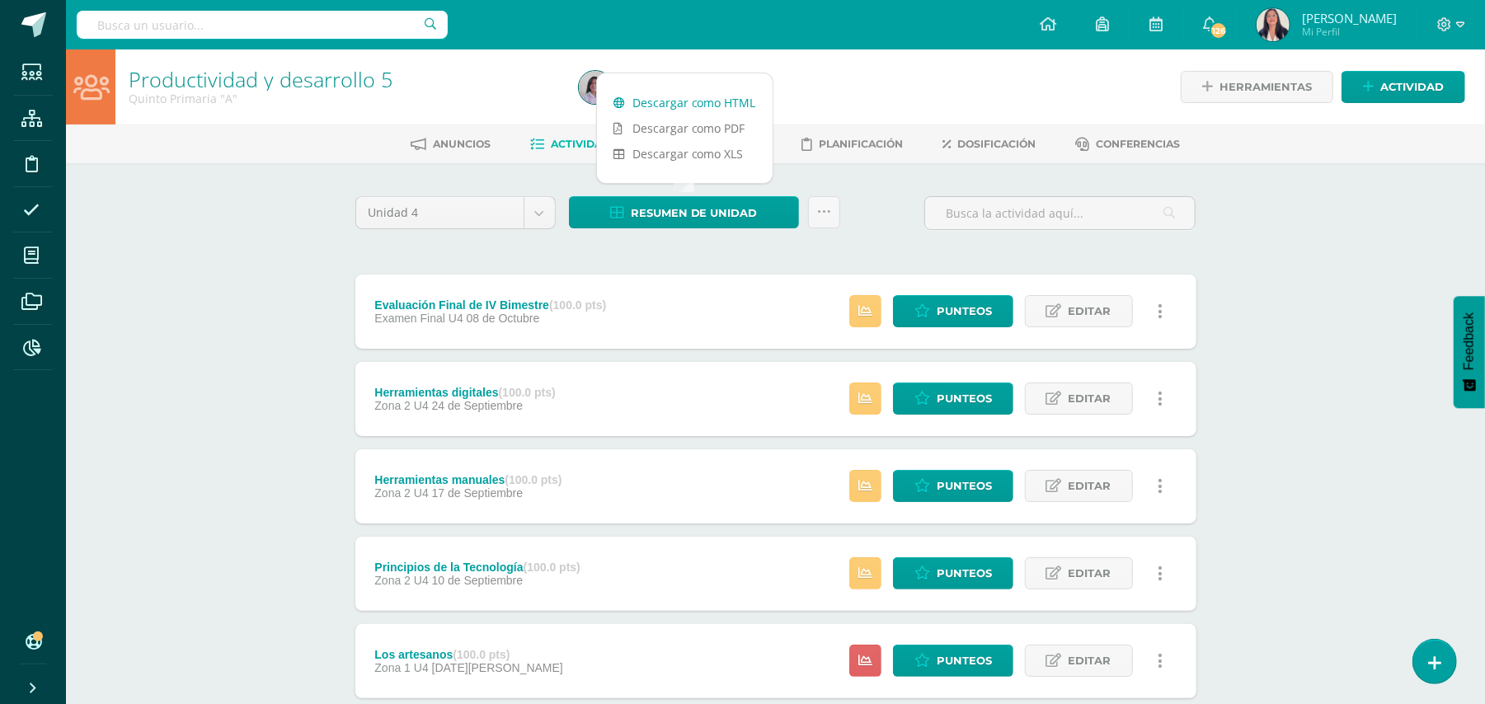
click at [719, 103] on link "Descargar como HTML" at bounding box center [685, 103] width 176 height 26
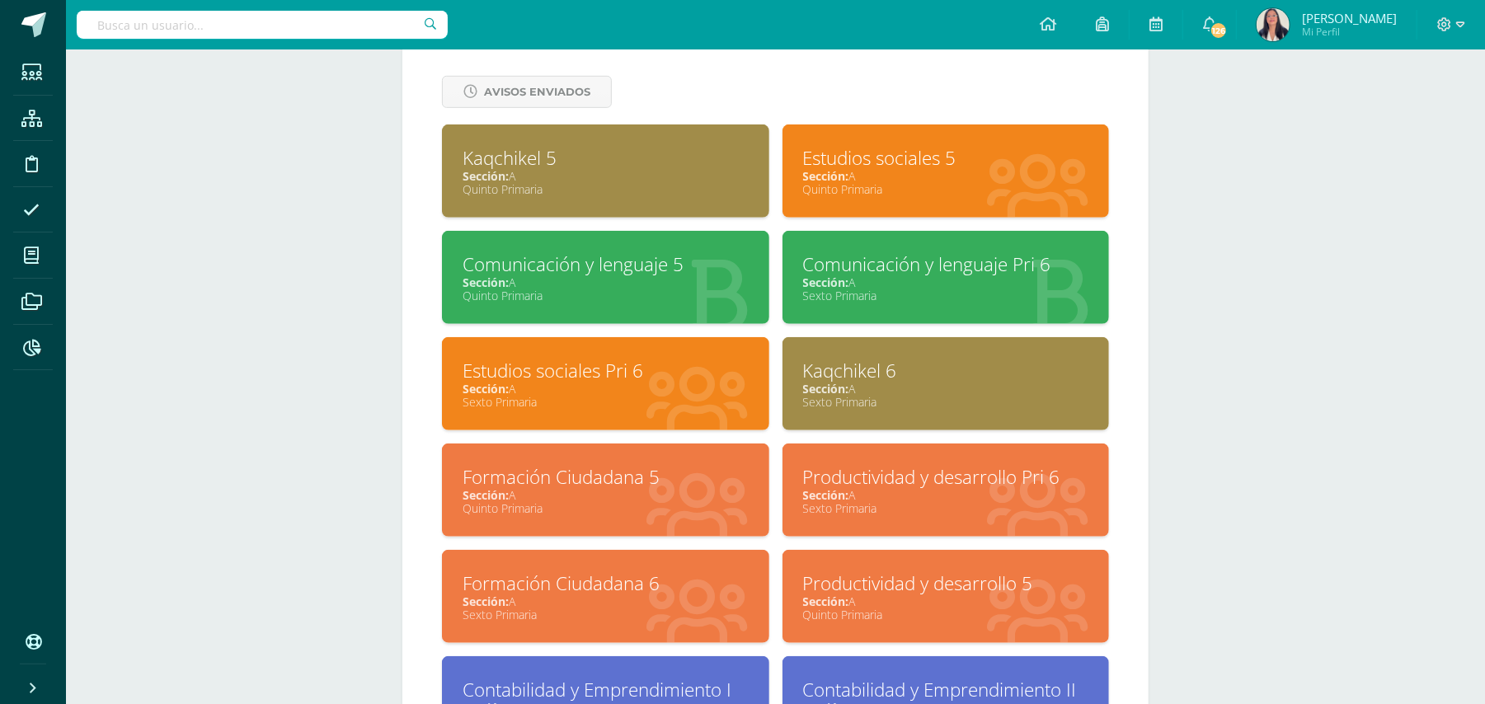
click at [848, 155] on div "Estudios sociales 5" at bounding box center [946, 158] width 286 height 26
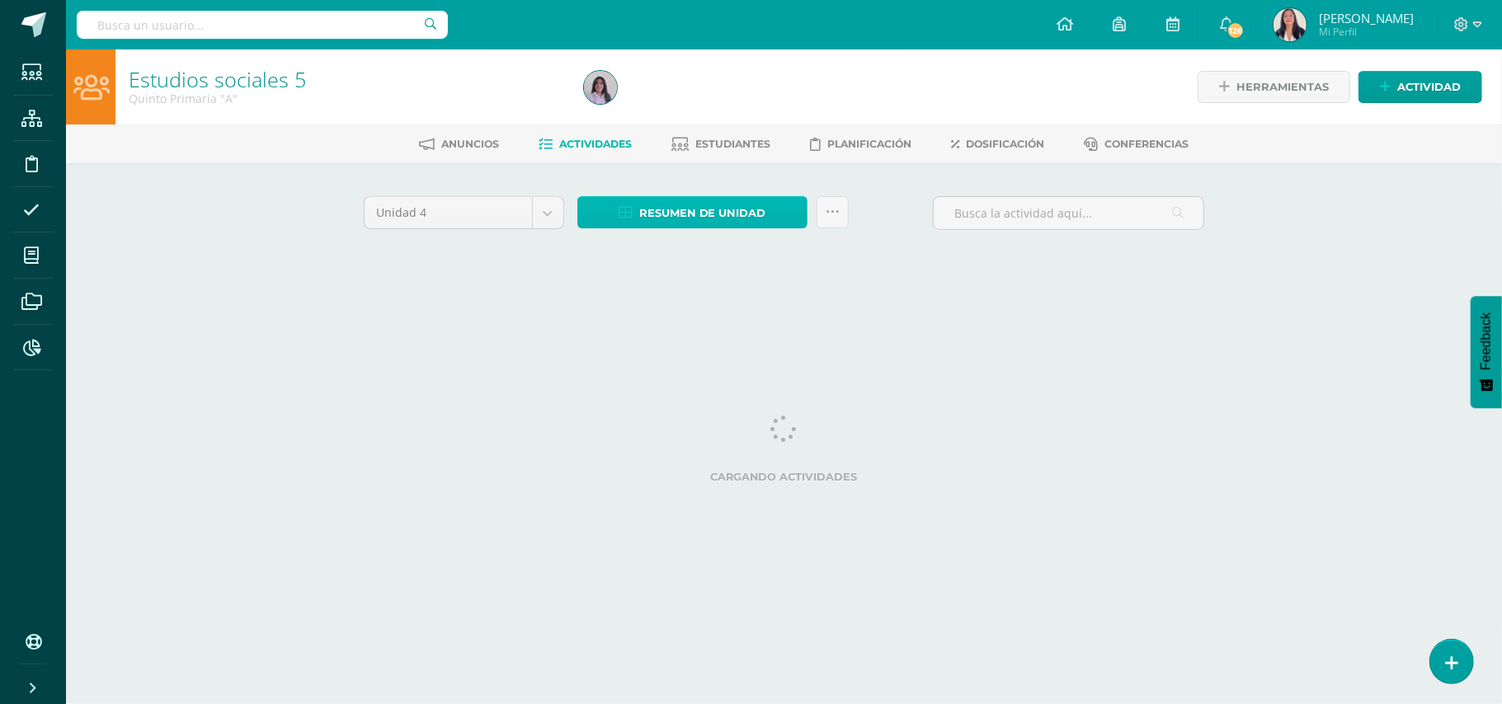
click at [691, 209] on span "Resumen de unidad" at bounding box center [702, 213] width 127 height 31
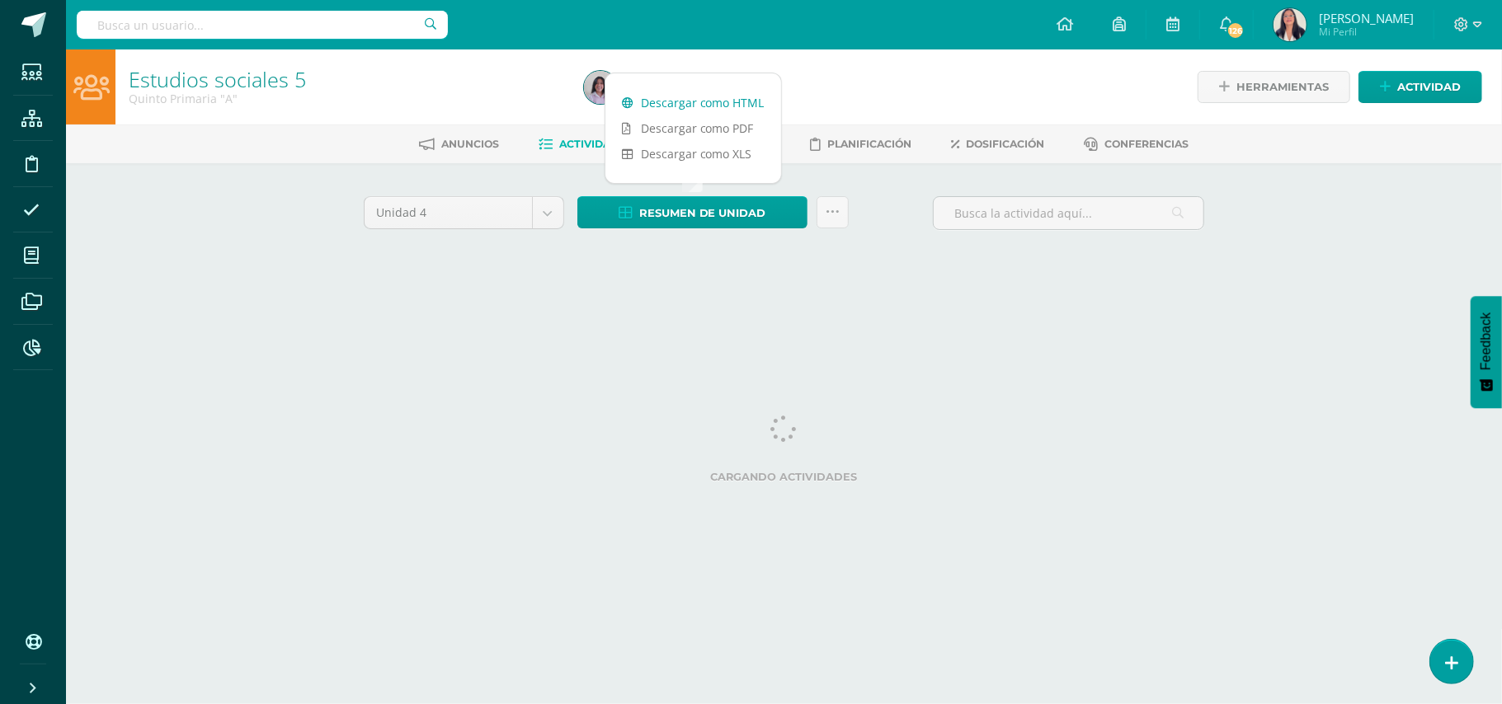
click at [700, 101] on link "Descargar como HTML" at bounding box center [693, 103] width 176 height 26
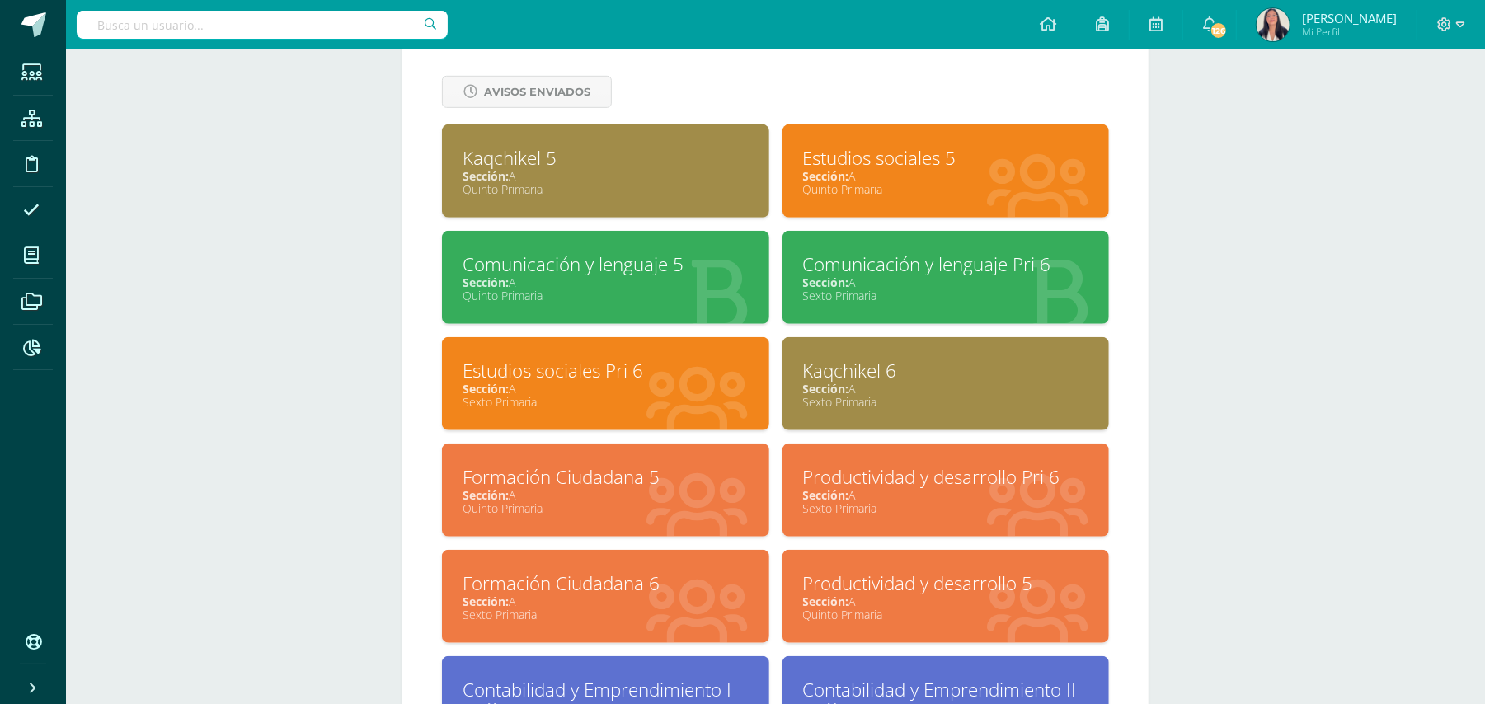
click at [588, 252] on div "Comunicación y lenguaje 5" at bounding box center [606, 265] width 286 height 26
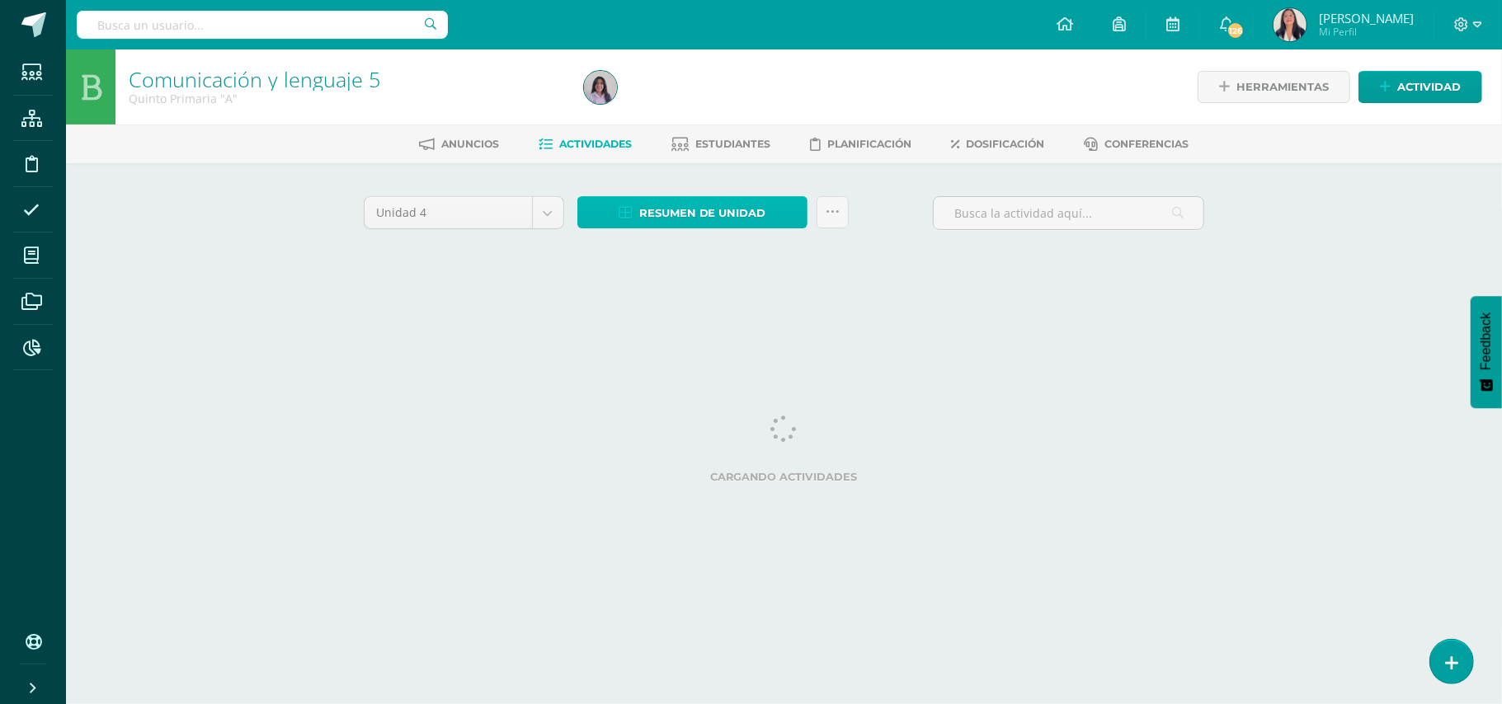
click at [680, 208] on span "Resumen de unidad" at bounding box center [702, 213] width 127 height 31
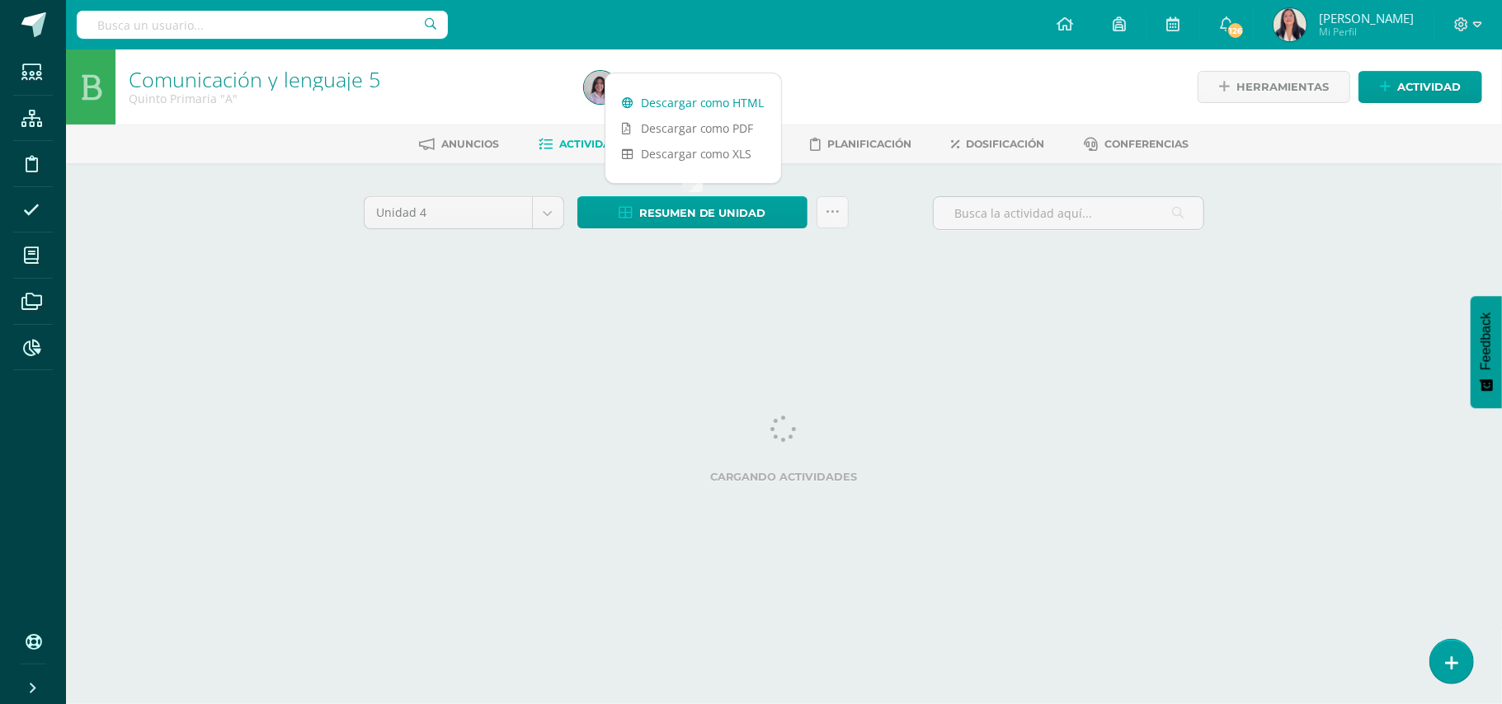
click at [693, 103] on link "Descargar como HTML" at bounding box center [693, 103] width 176 height 26
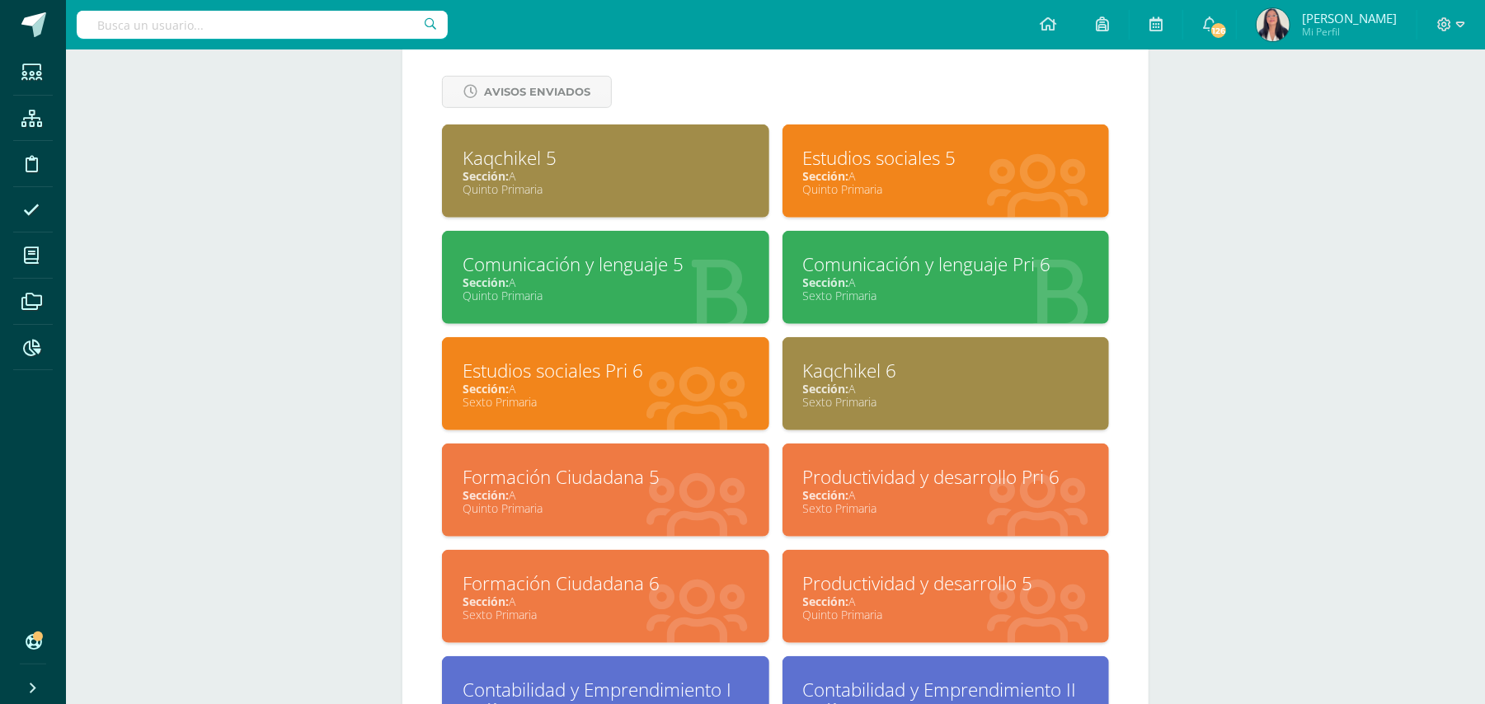
click at [845, 252] on div "Comunicación y lenguaje Pri 6" at bounding box center [946, 265] width 286 height 26
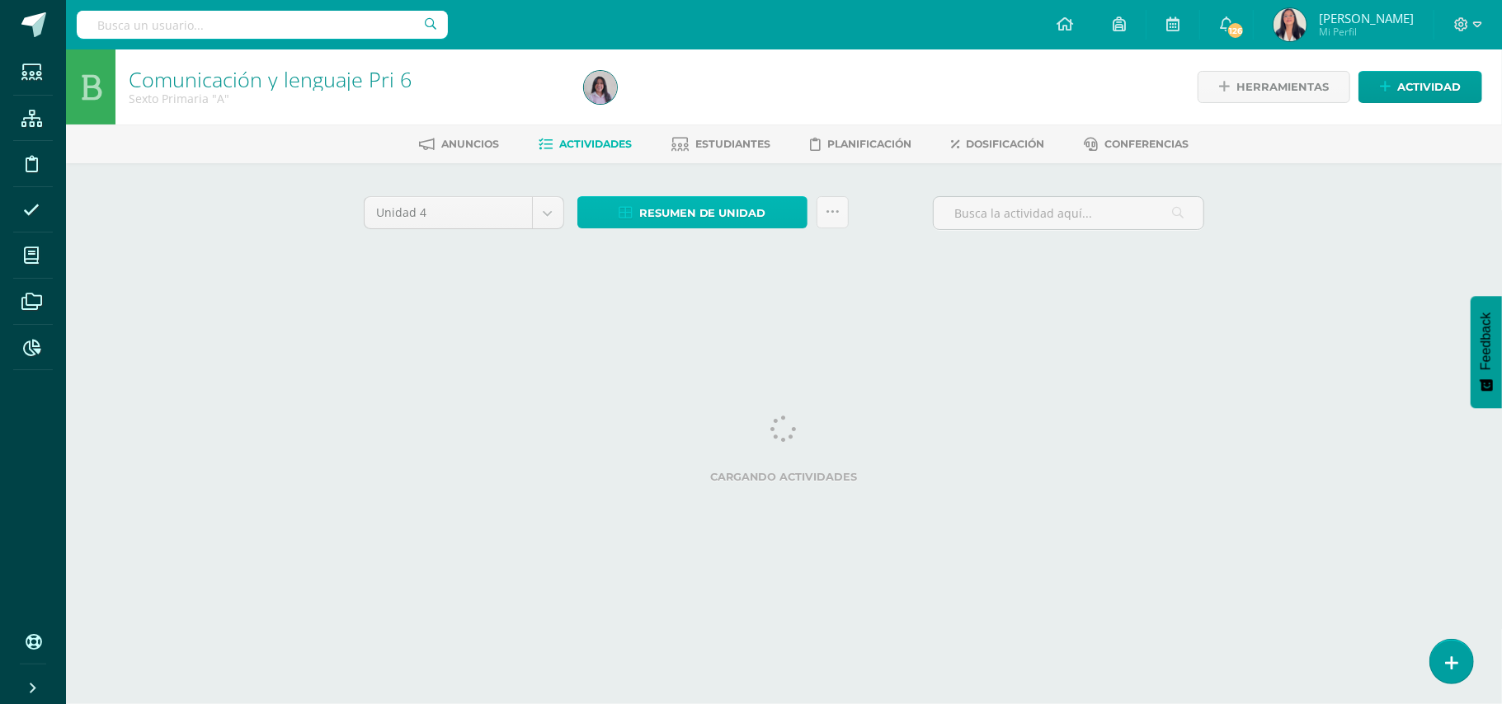
click at [703, 215] on span "Resumen de unidad" at bounding box center [702, 213] width 127 height 31
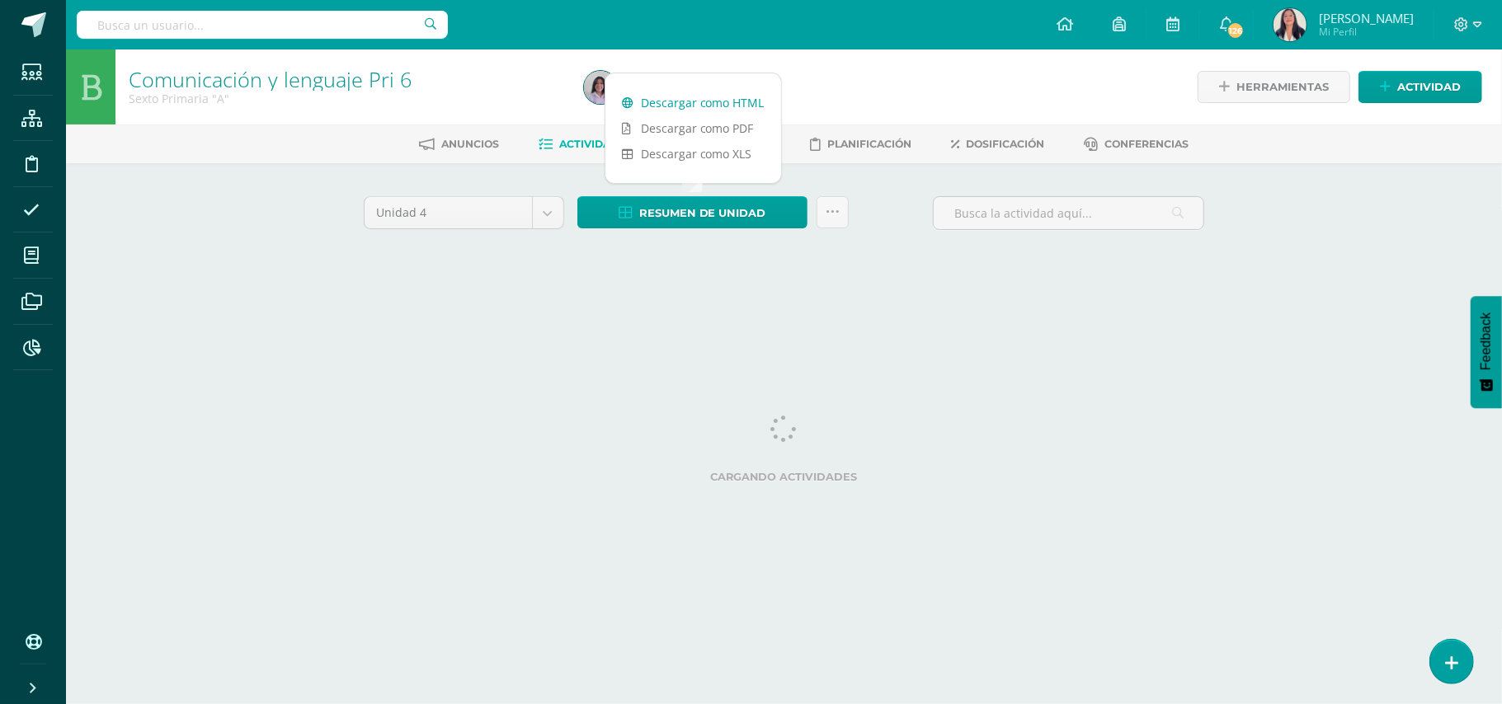
click at [703, 97] on link "Descargar como HTML" at bounding box center [693, 103] width 176 height 26
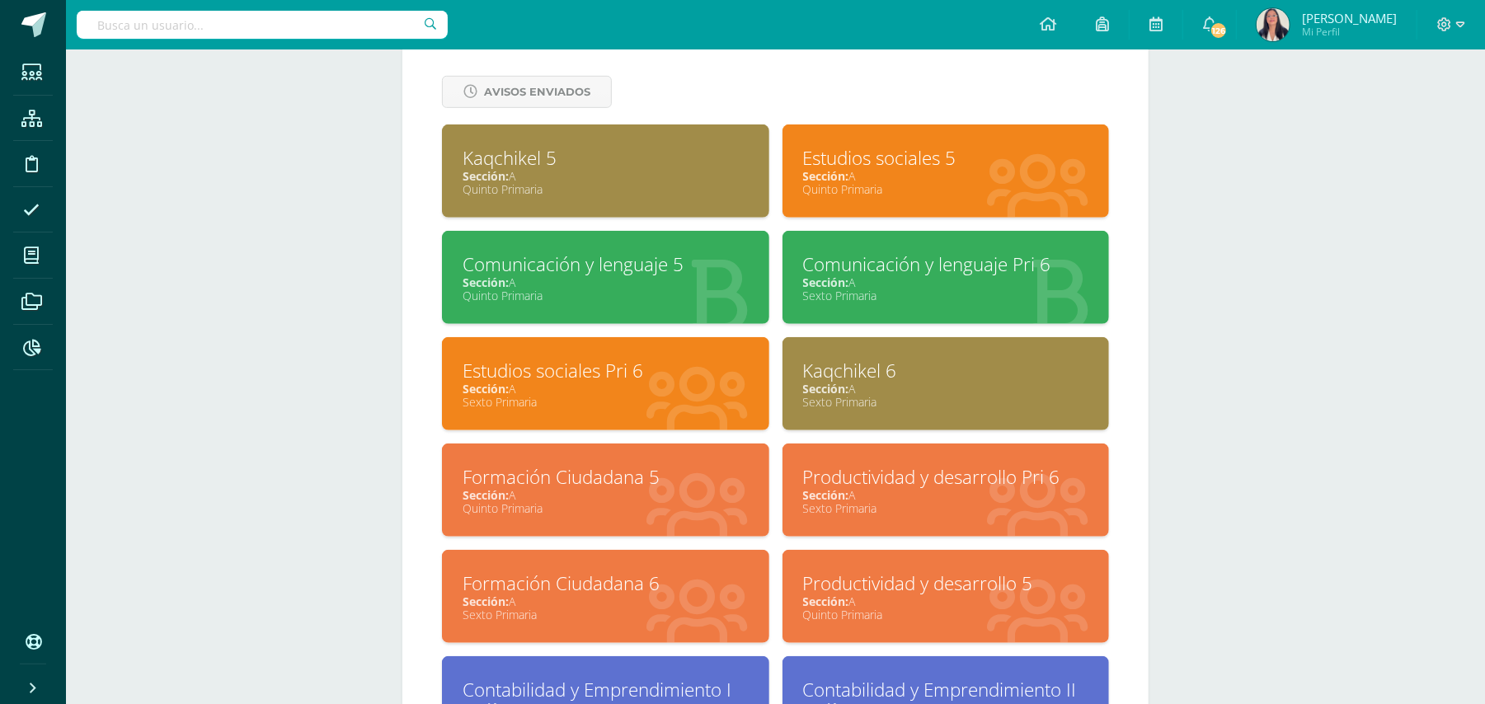
click at [839, 360] on div "Kaqchikel 6" at bounding box center [946, 371] width 286 height 26
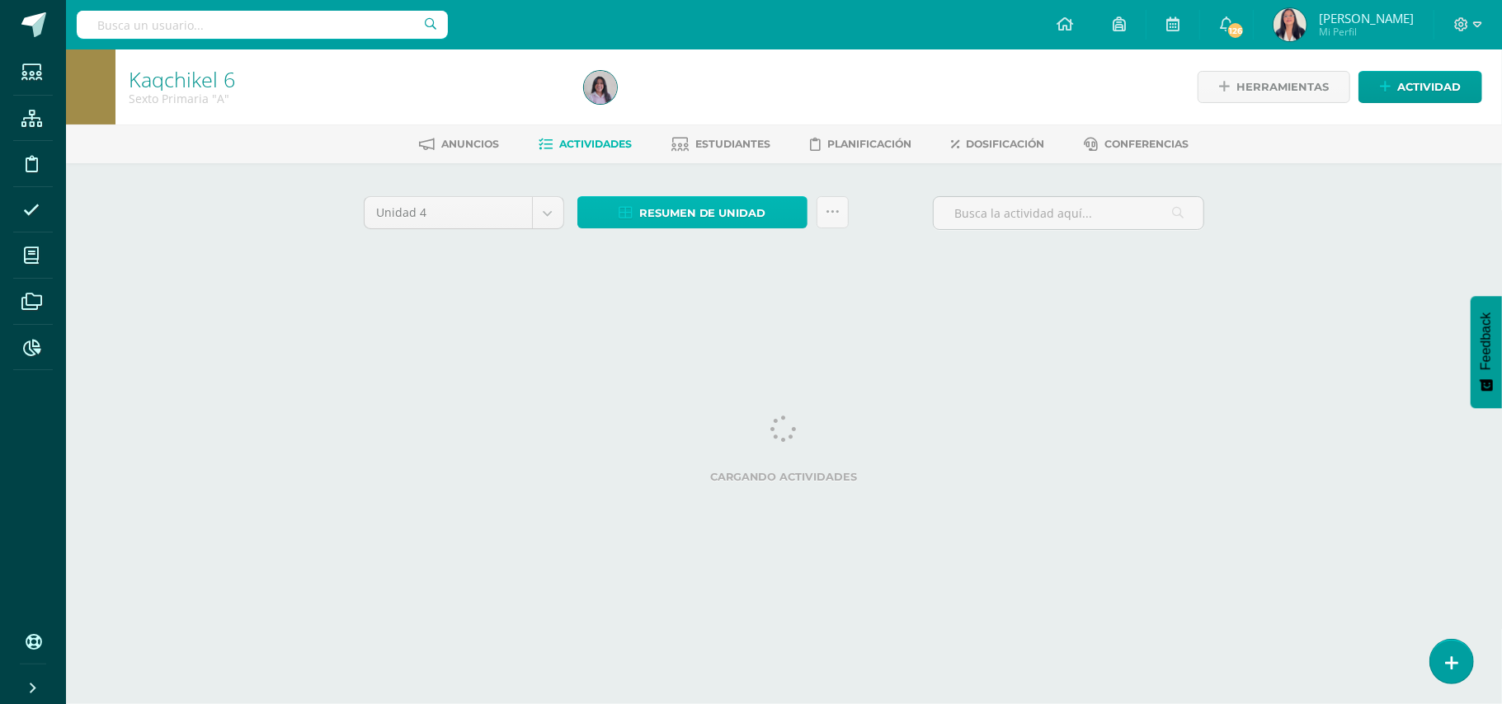
click at [736, 205] on span "Resumen de unidad" at bounding box center [702, 213] width 127 height 31
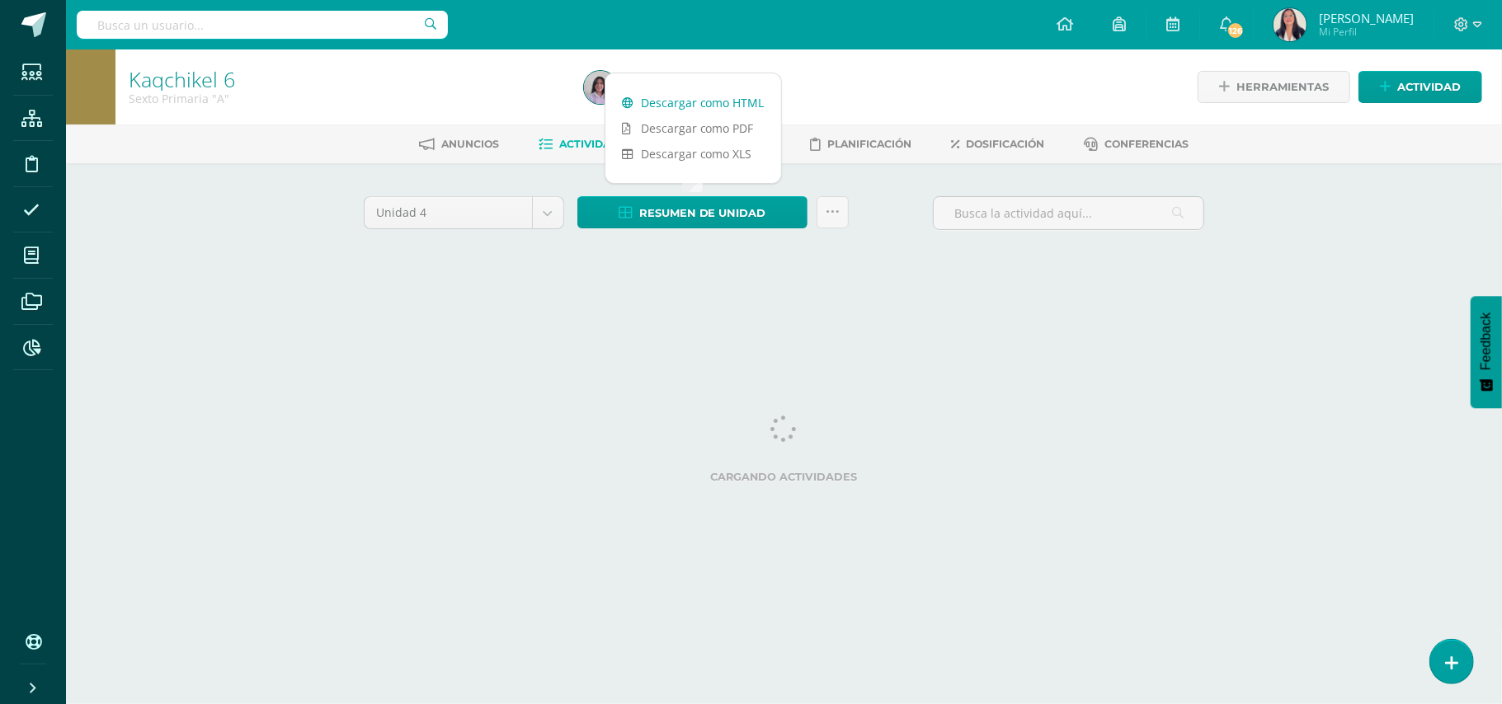
click at [713, 102] on link "Descargar como HTML" at bounding box center [693, 103] width 176 height 26
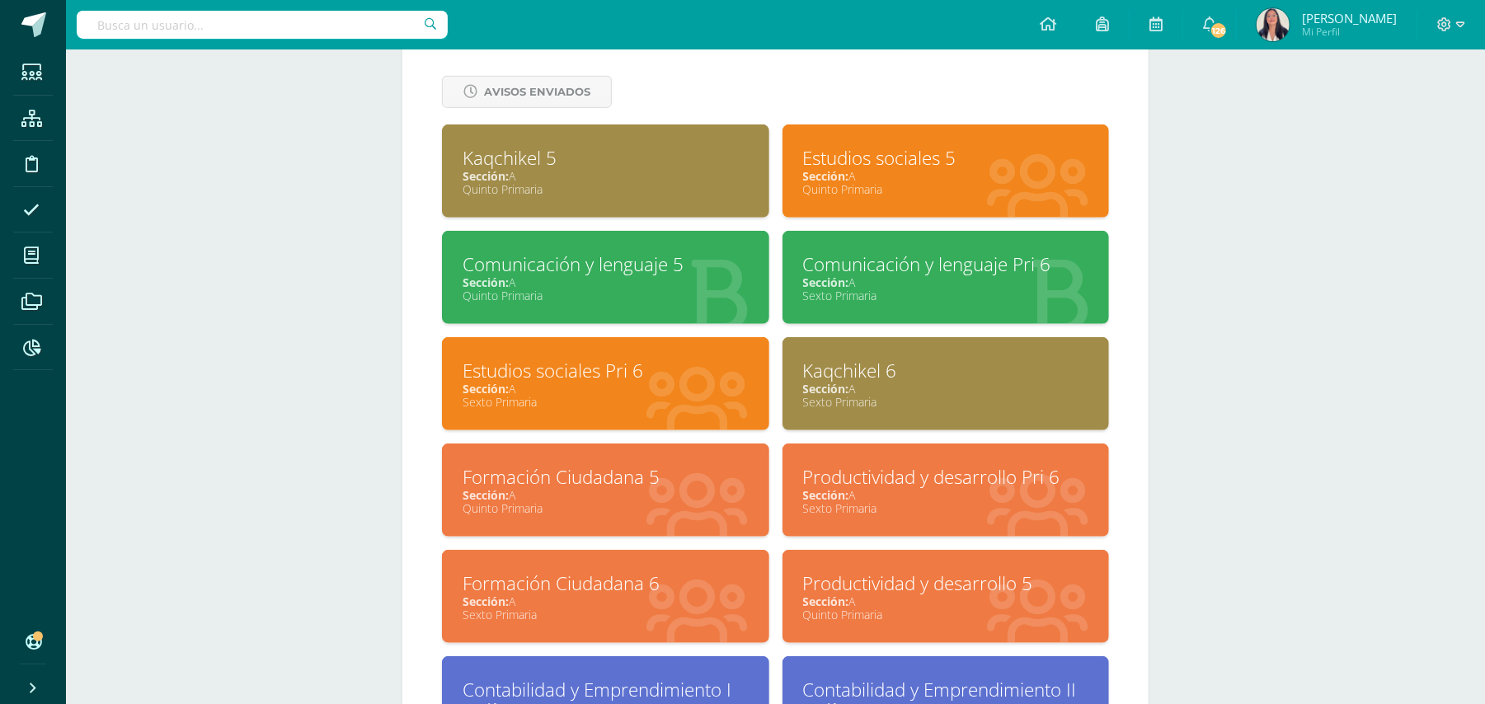
click at [533, 360] on div "Estudios sociales Pri 6" at bounding box center [606, 371] width 286 height 26
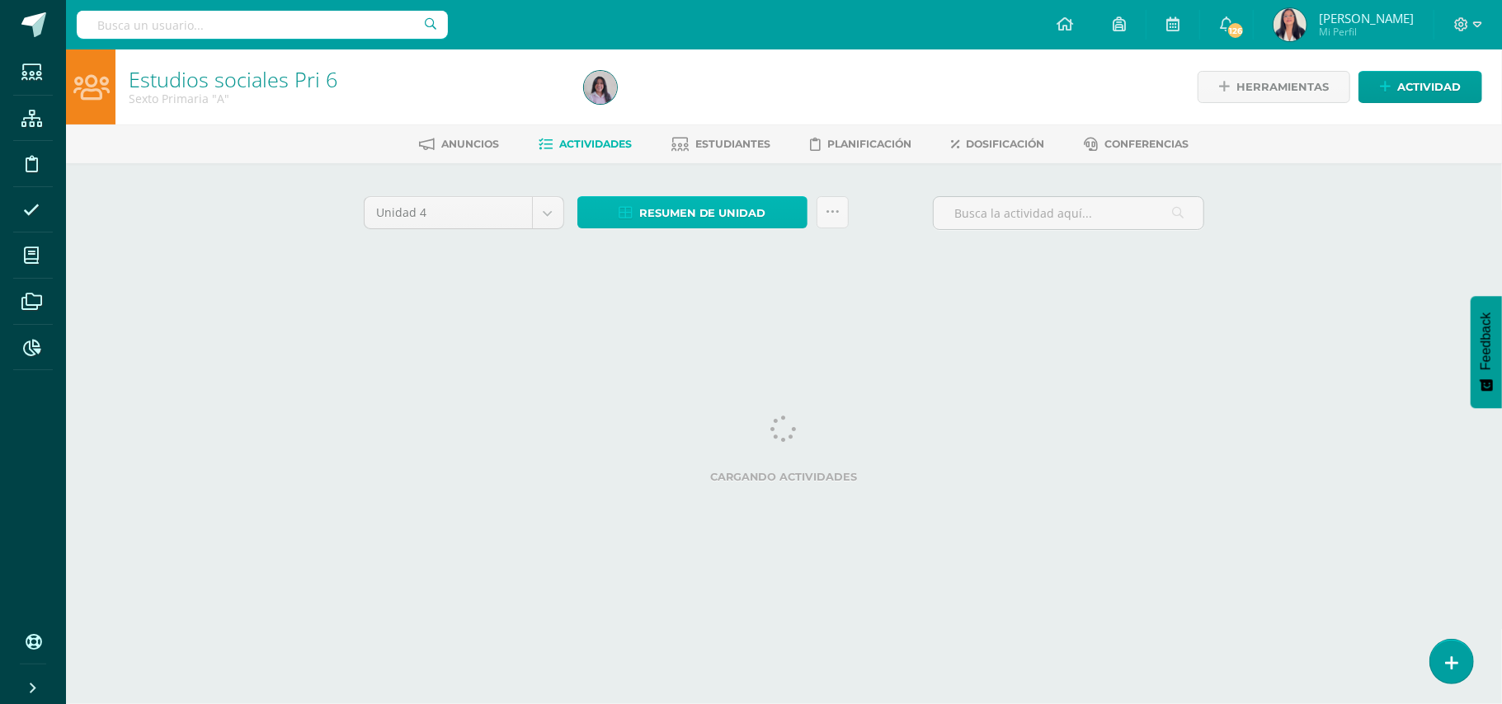
click at [693, 213] on span "Resumen de unidad" at bounding box center [702, 213] width 127 height 31
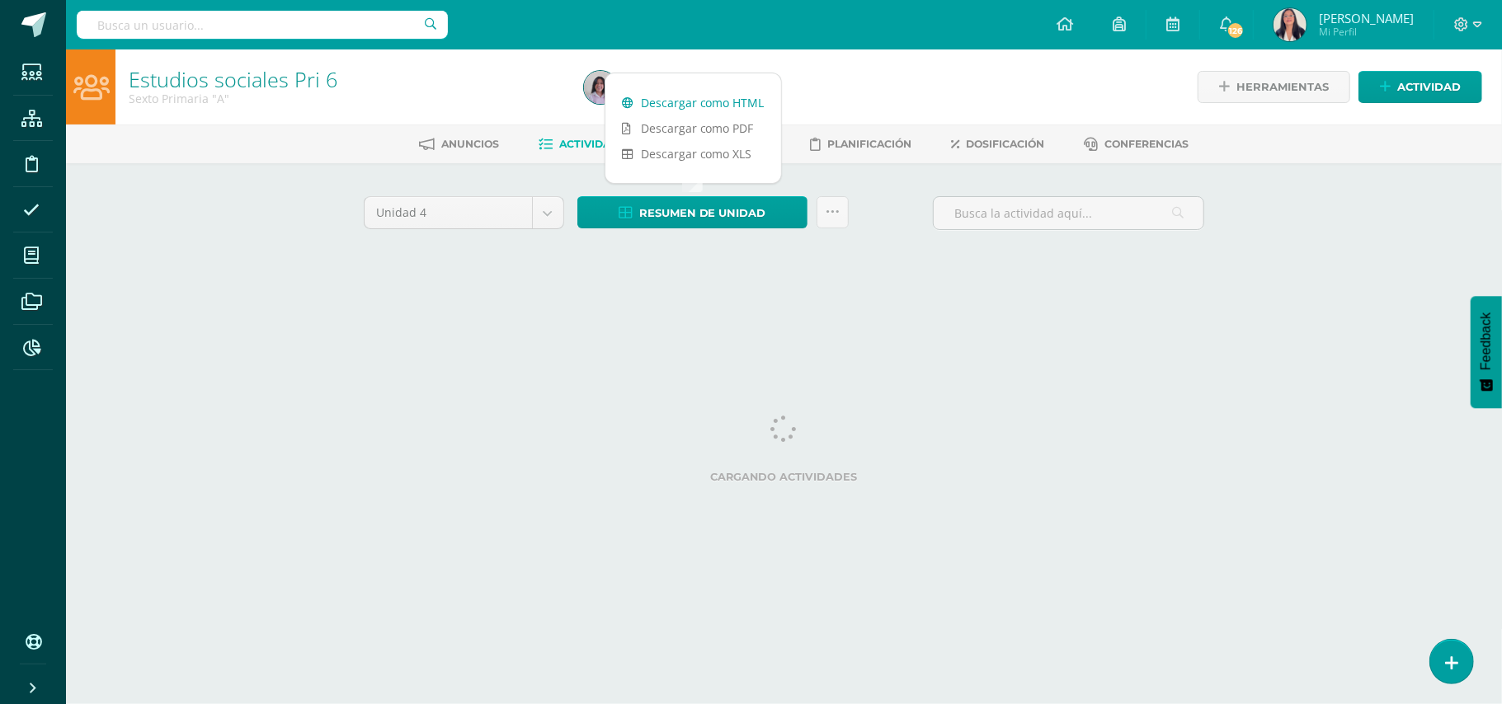
click at [727, 102] on link "Descargar como HTML" at bounding box center [693, 103] width 176 height 26
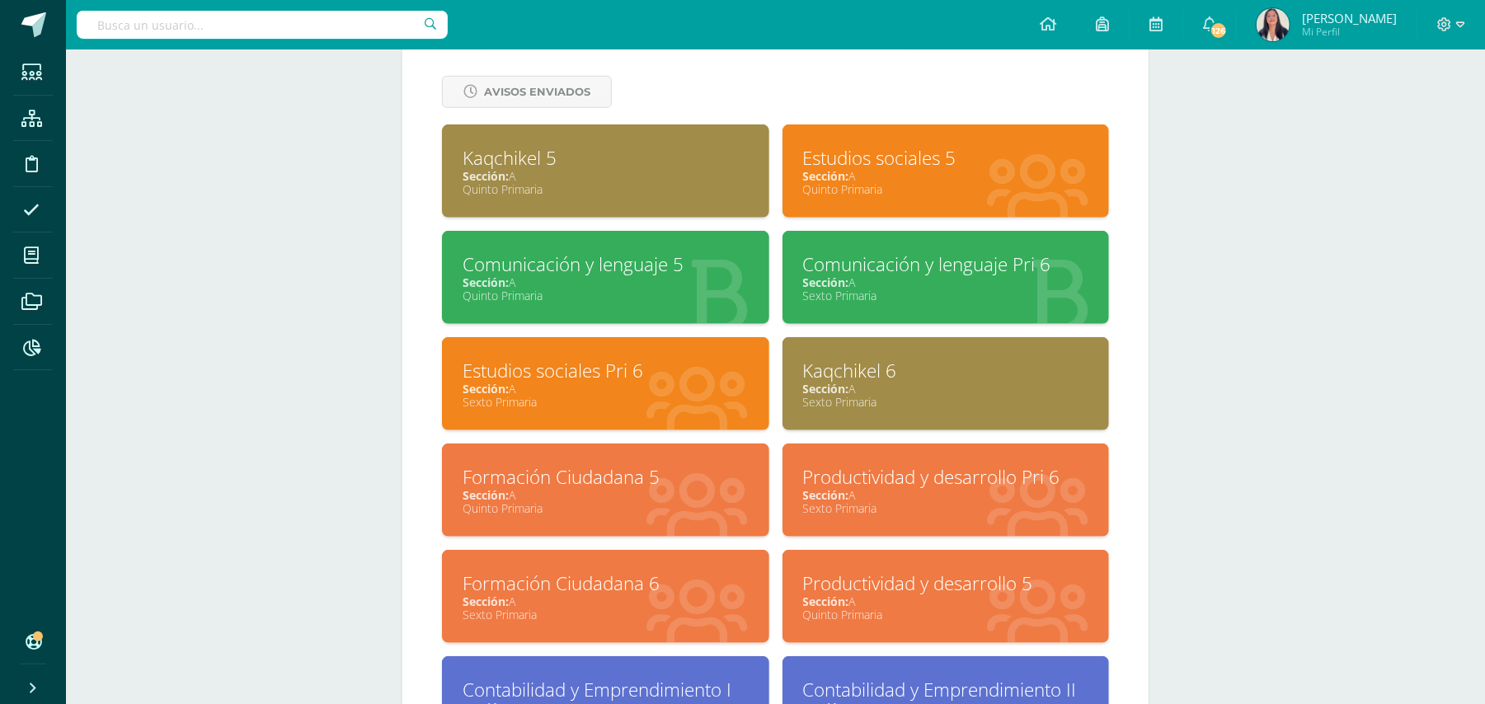
click at [822, 465] on div "Productividad y desarrollo Pri 6" at bounding box center [946, 477] width 286 height 26
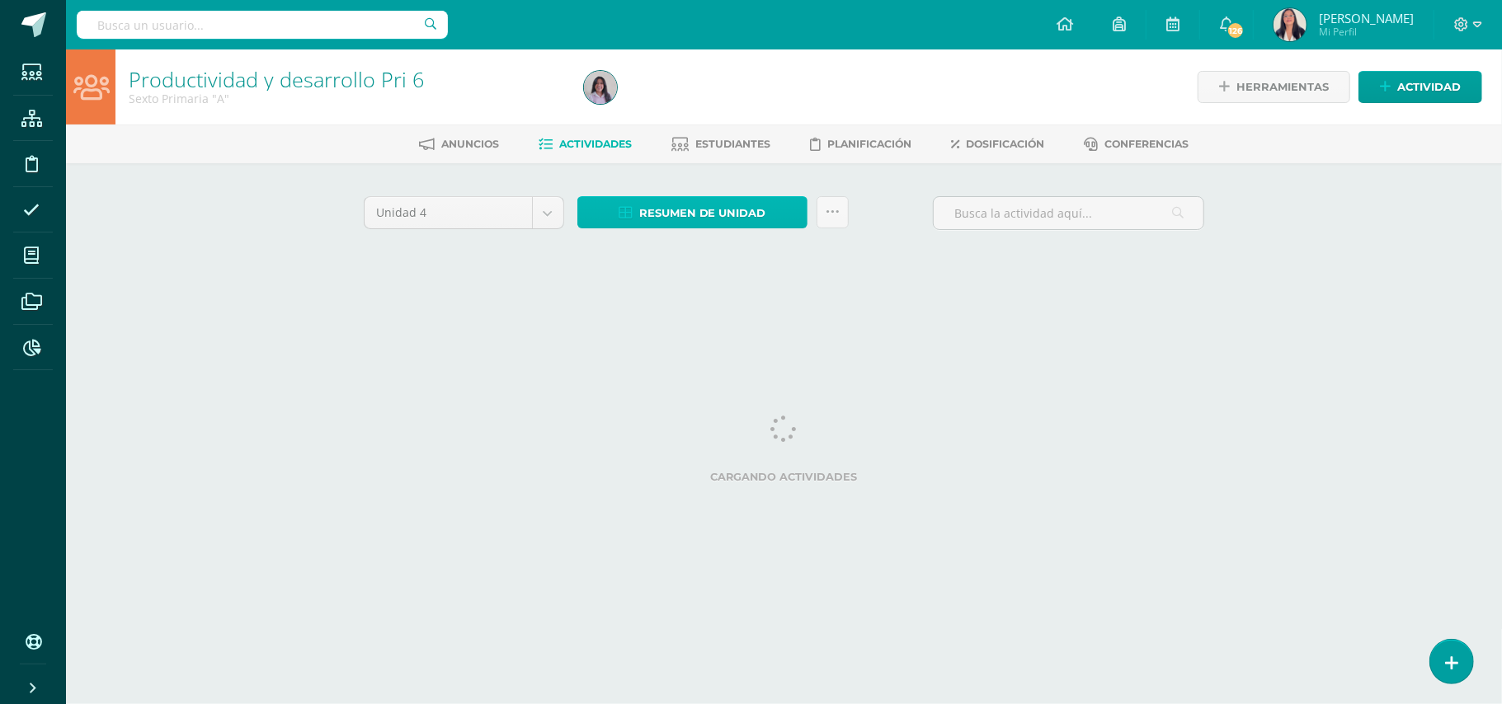
click at [708, 215] on span "Resumen de unidad" at bounding box center [702, 213] width 127 height 31
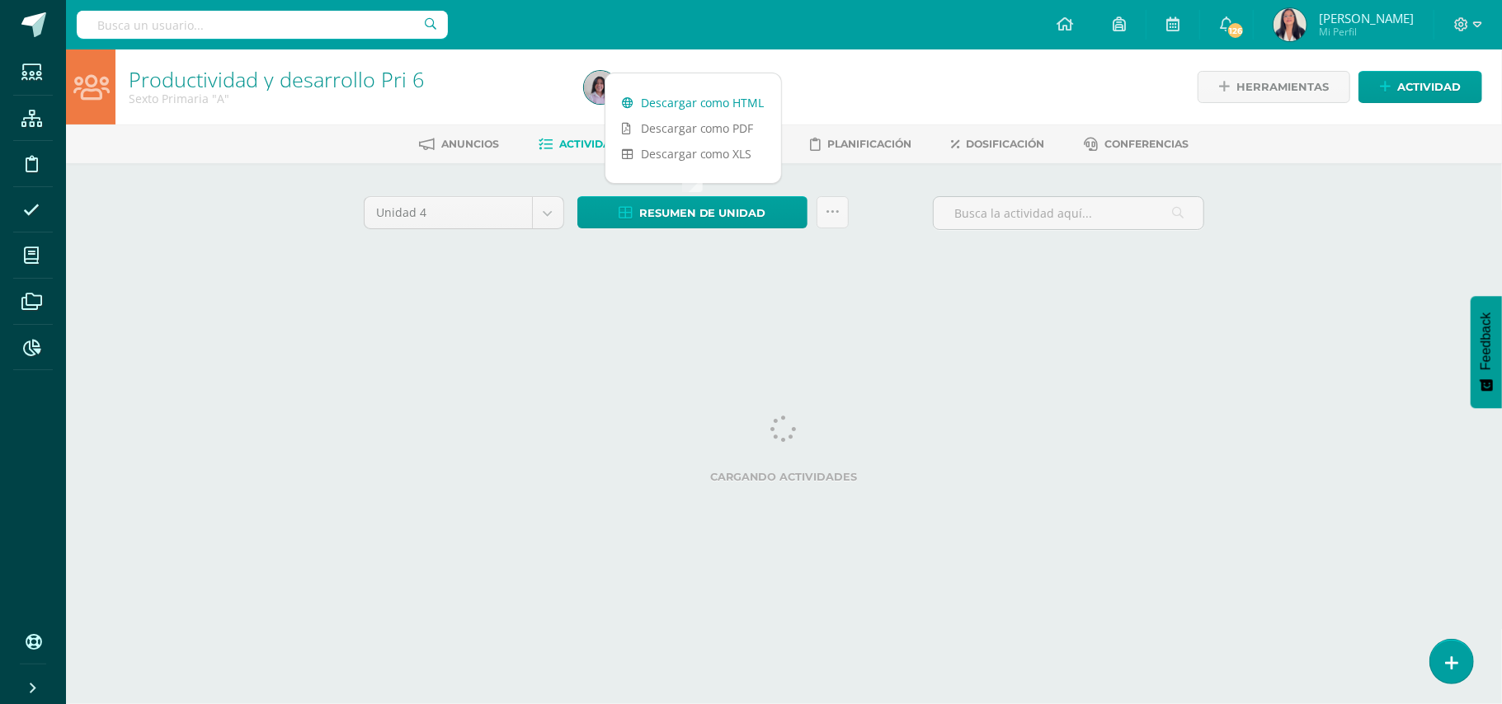
click at [703, 104] on link "Descargar como HTML" at bounding box center [693, 103] width 176 height 26
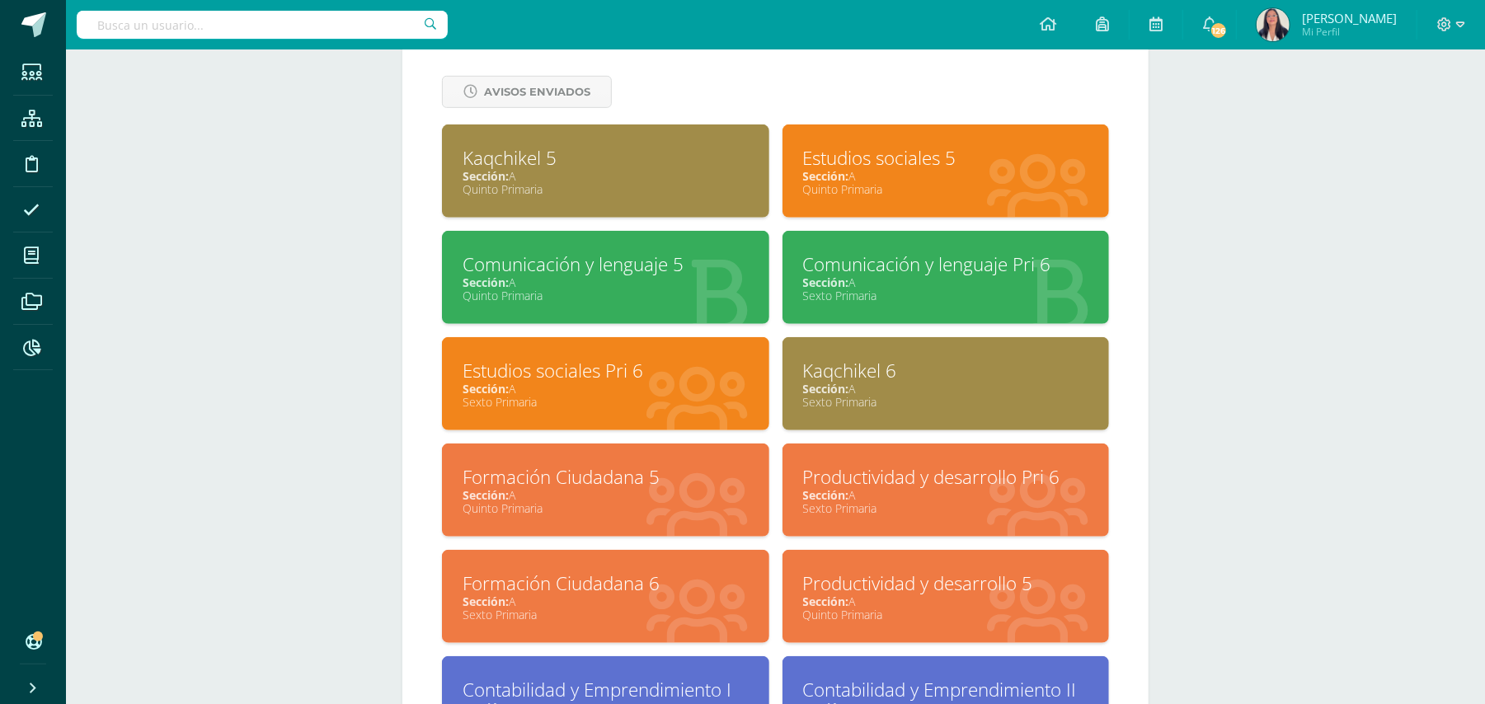
click at [567, 571] on div "Formación Ciudadana 6" at bounding box center [606, 584] width 286 height 26
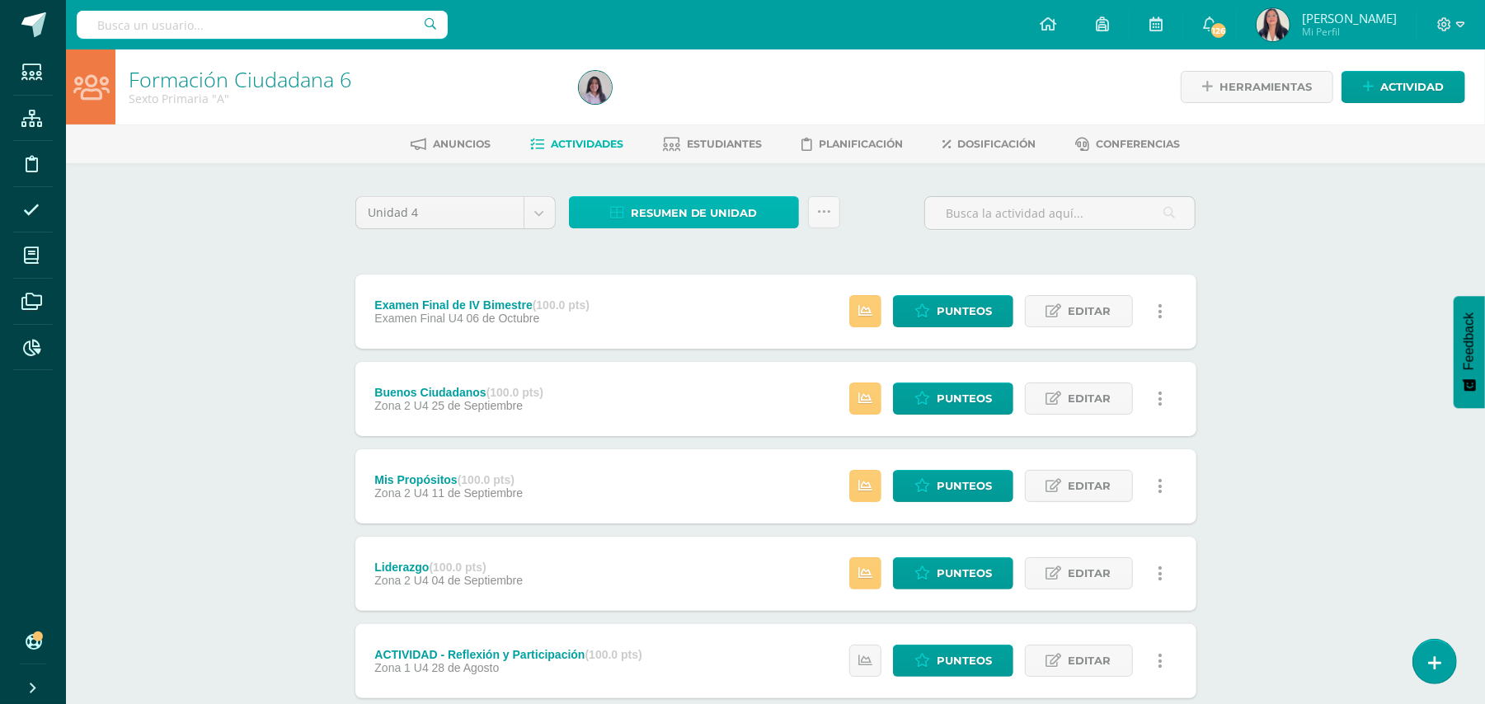
click at [675, 209] on span "Resumen de unidad" at bounding box center [694, 213] width 127 height 31
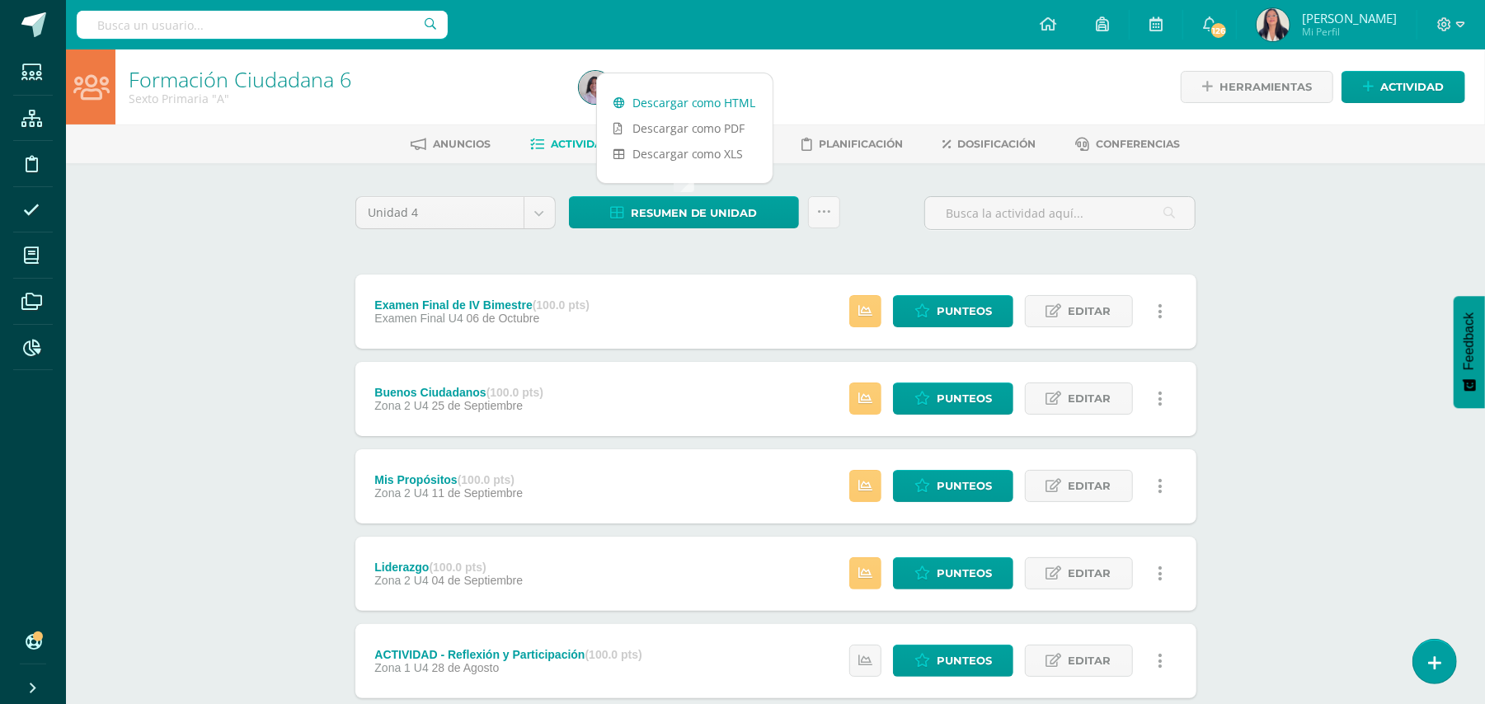
click at [690, 99] on link "Descargar como HTML" at bounding box center [685, 103] width 176 height 26
